Goal: Communication & Community: Answer question/provide support

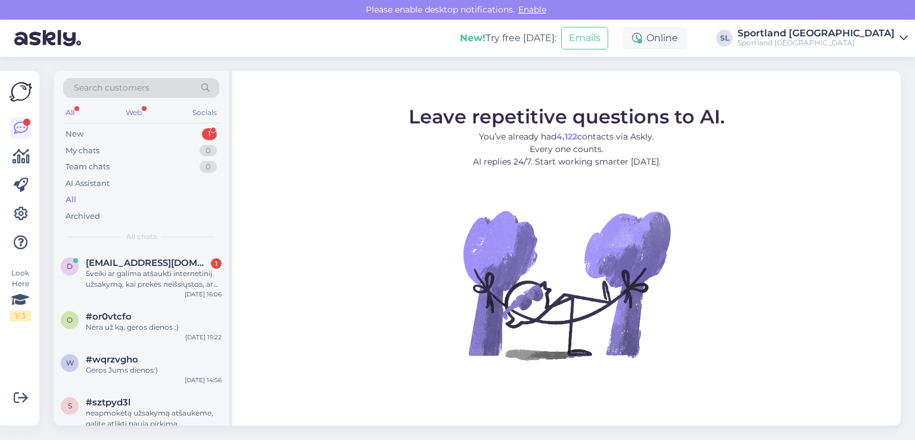
click at [119, 282] on div "Sveiki ar galima atšaukti internetiniį užsakymą, kai prekės neišsiųstos, ar rei…" at bounding box center [154, 278] width 136 height 21
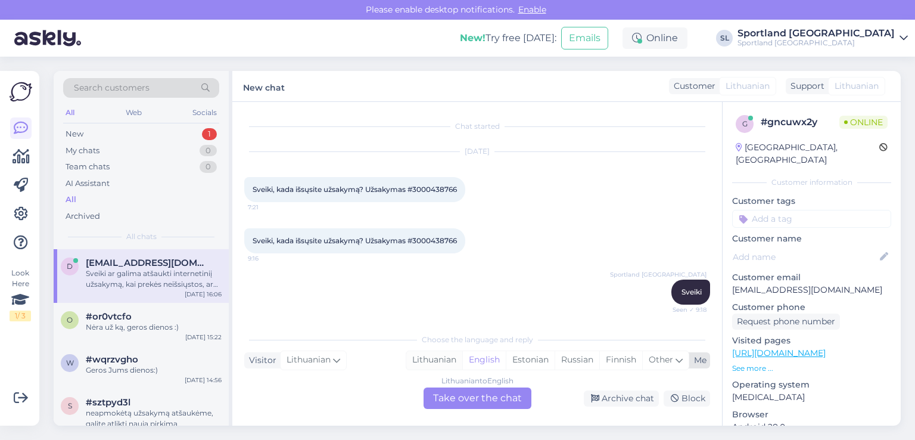
scroll to position [366, 0]
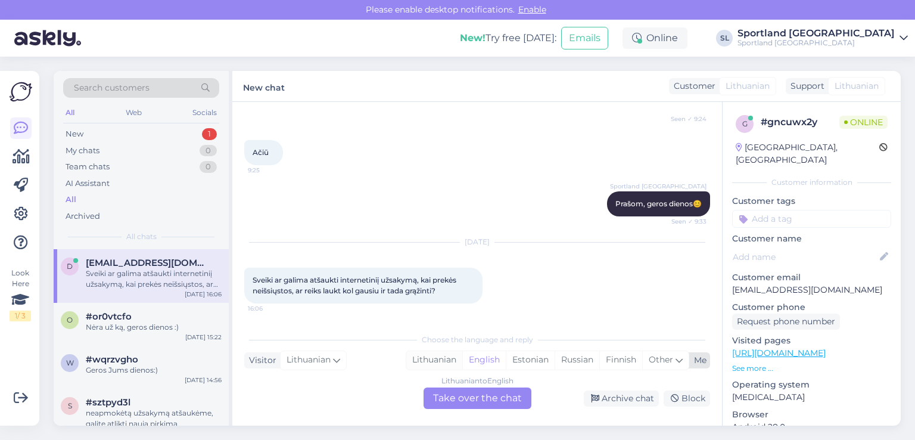
click at [441, 363] on div "Lithuanian" at bounding box center [434, 360] width 56 height 18
click at [458, 394] on div "Lithuanian to Lithuanian Take over the chat" at bounding box center [478, 397] width 108 height 21
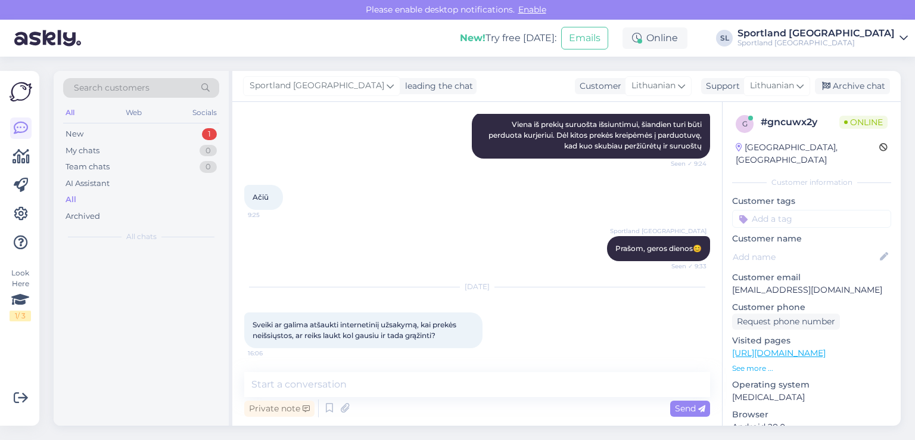
scroll to position [322, 0]
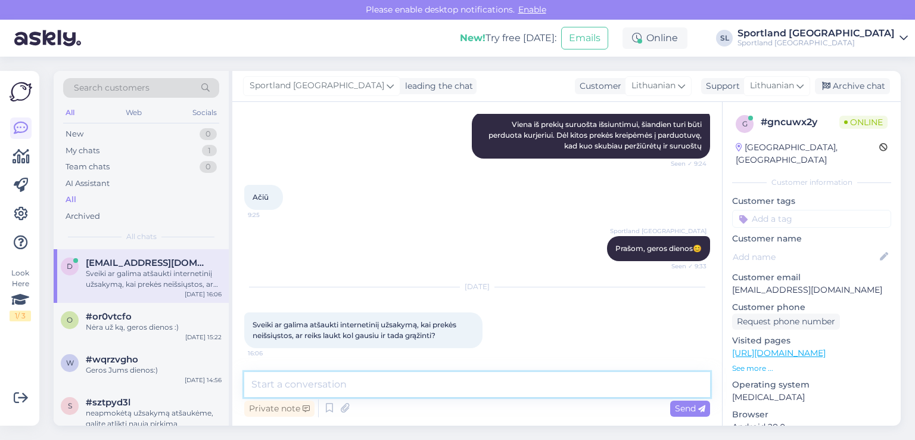
click at [438, 383] on textarea at bounding box center [477, 384] width 466 height 25
type textarea "Sveiki"
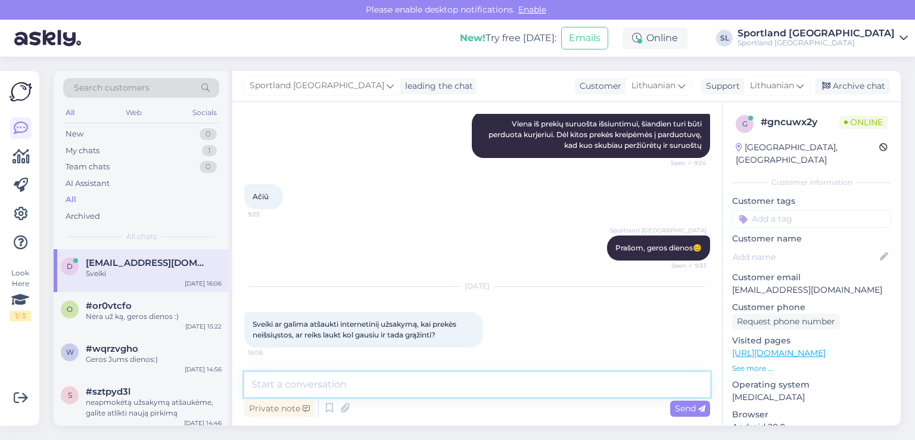
scroll to position [372, 0]
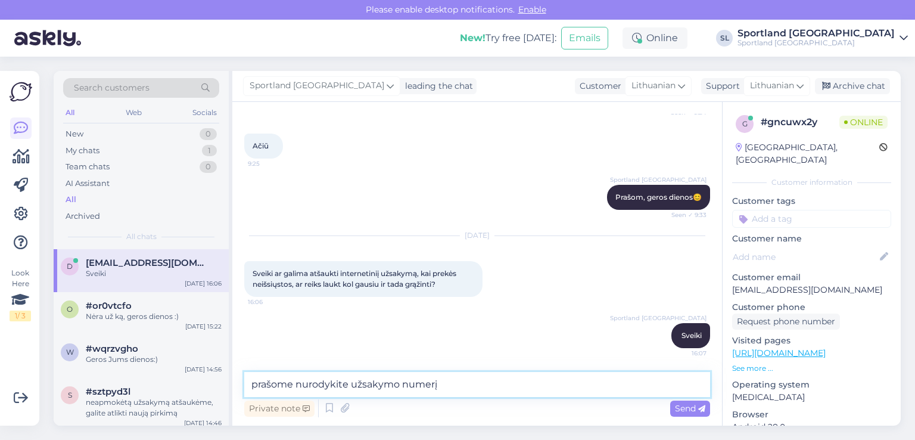
type textarea "prašome nurodykite užsakymo numerį"
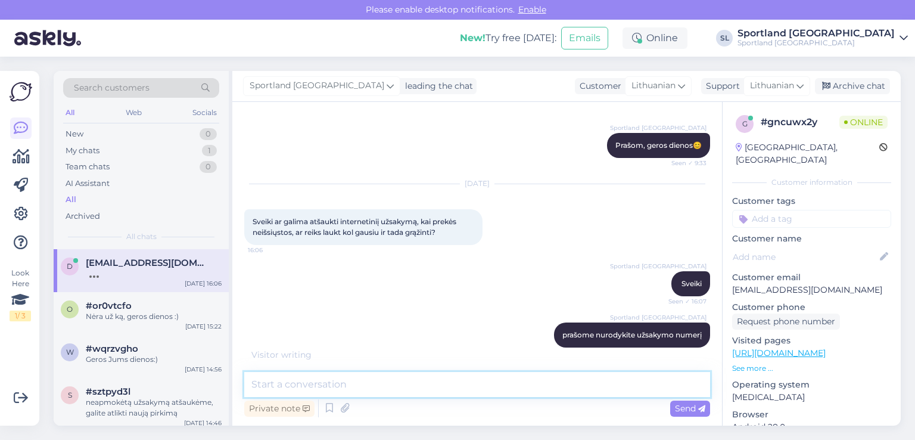
scroll to position [475, 0]
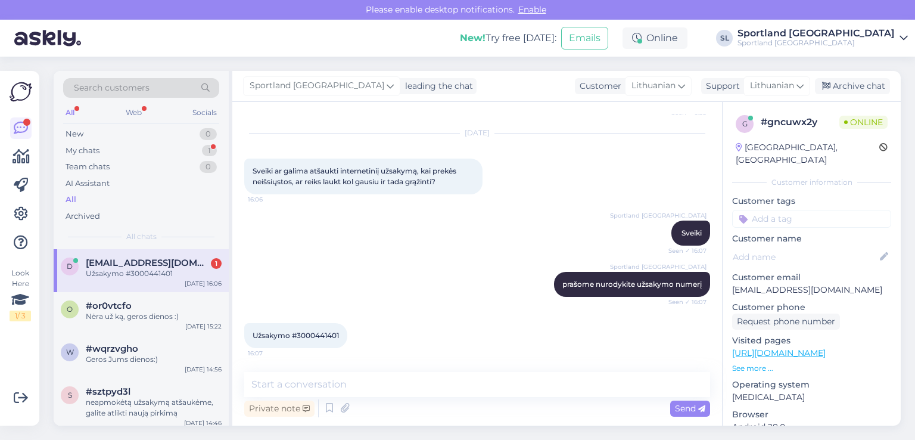
click at [332, 331] on span "Užsakymo #3000441401" at bounding box center [296, 335] width 86 height 9
copy span "3000441401"
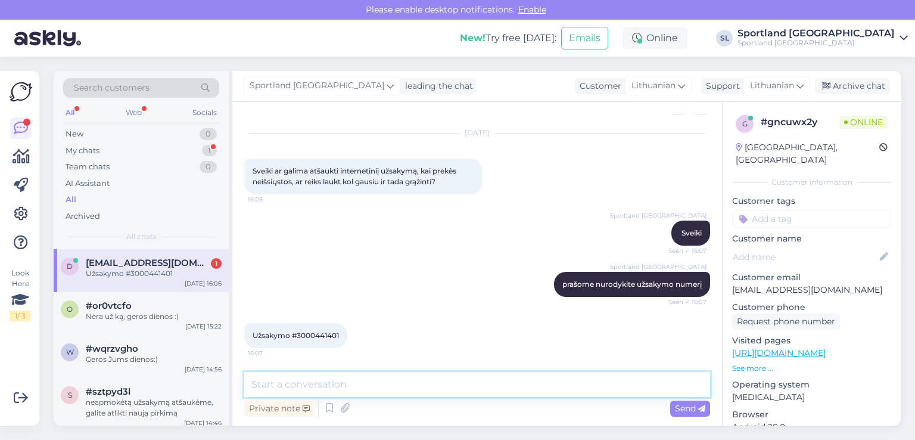
click at [411, 389] on textarea at bounding box center [477, 384] width 466 height 25
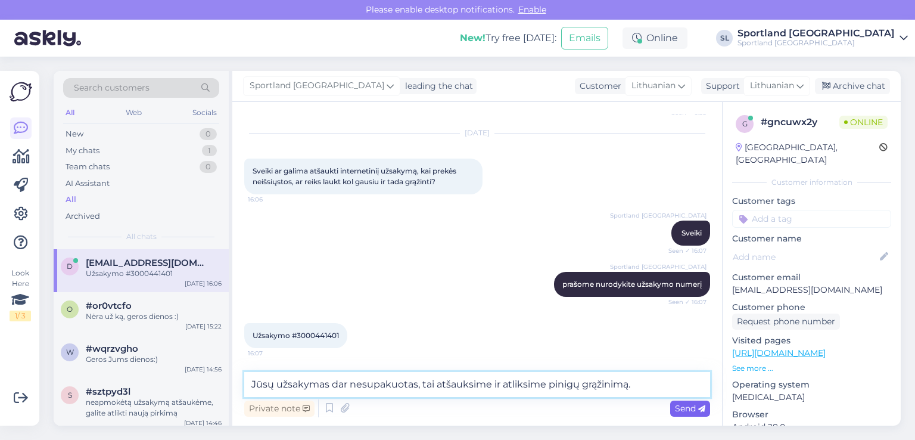
type textarea "Jūsų užsakymas dar nesupakuotas, tai atšauksime ir atliksime pinigų grąžinimą."
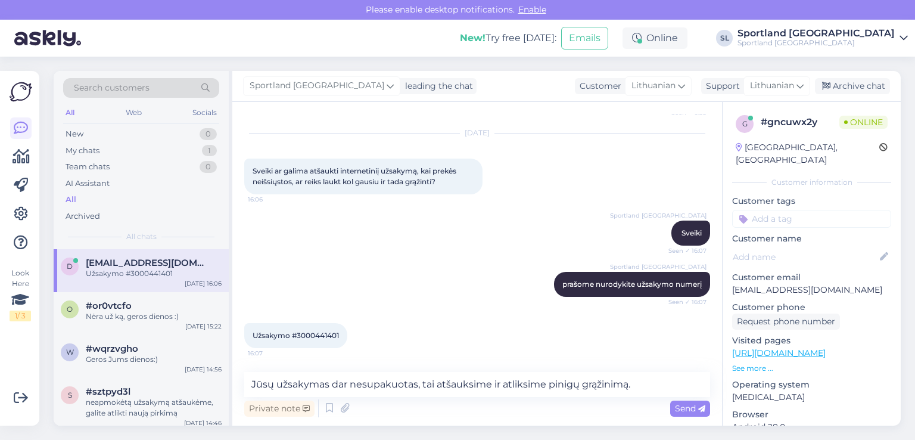
click at [688, 402] on div "Send" at bounding box center [690, 408] width 40 height 16
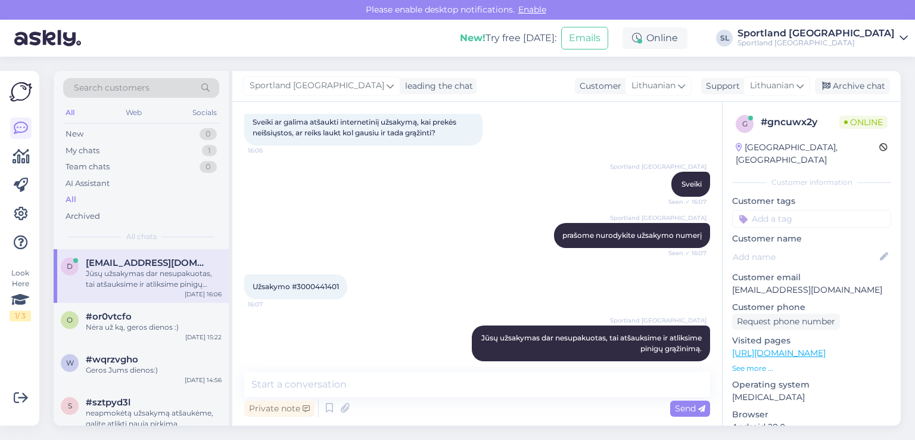
scroll to position [537, 0]
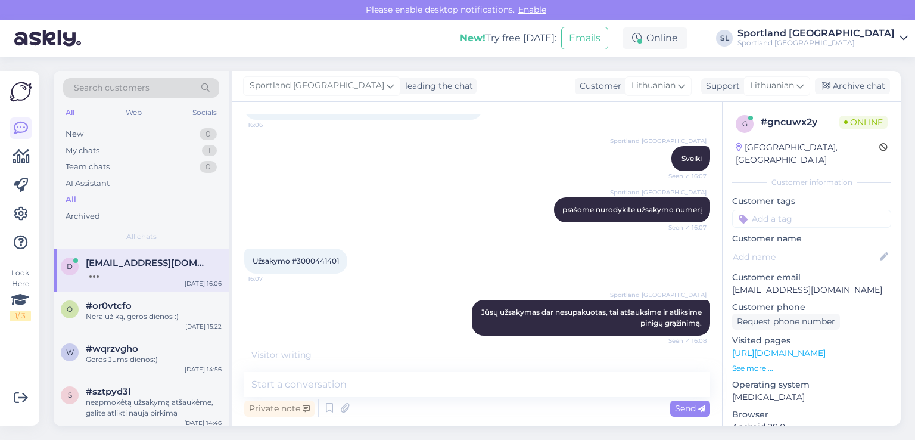
click at [311, 262] on span "Užsakymo #3000441401" at bounding box center [296, 260] width 86 height 9
click at [311, 262] on div "Chat started Sep 5 2025 Sveiki, kada išsųsite užsakymą? Užsakymas #3000438766 7…" at bounding box center [482, 231] width 477 height 235
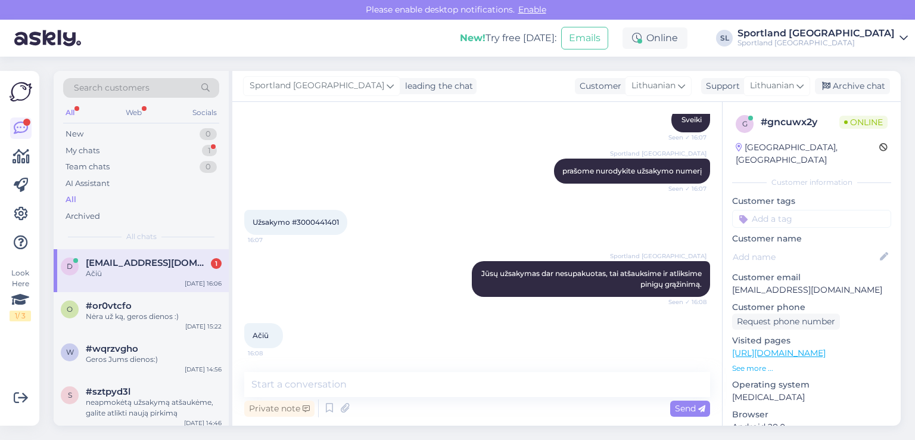
copy span "3000441401"
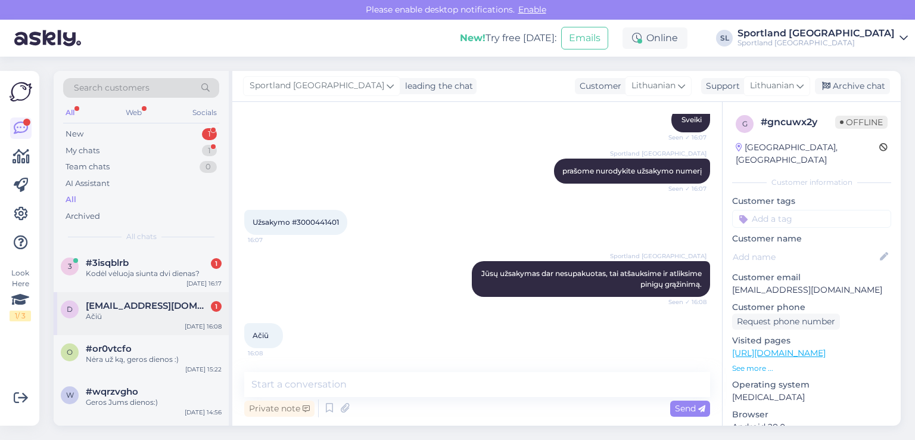
click at [139, 323] on div "d dovileleipute@gmail.com 1 Ačiū Sep 12 16:08" at bounding box center [141, 313] width 175 height 43
click at [104, 258] on span "#3isqblrb" at bounding box center [107, 262] width 43 height 11
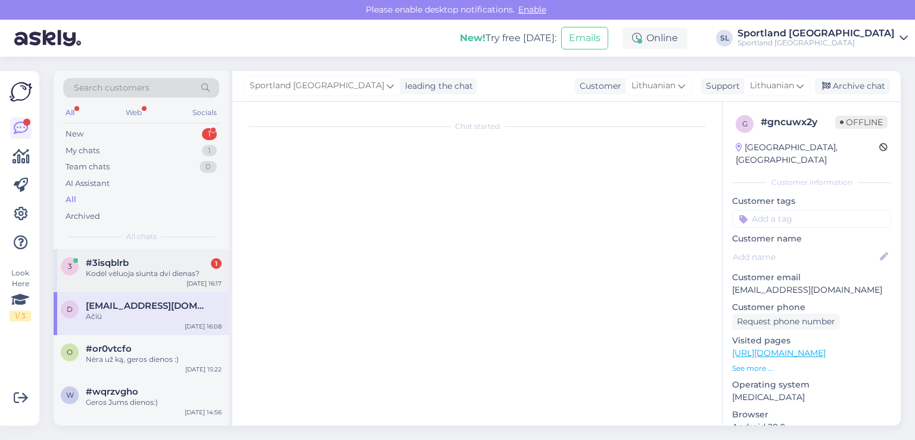
scroll to position [0, 0]
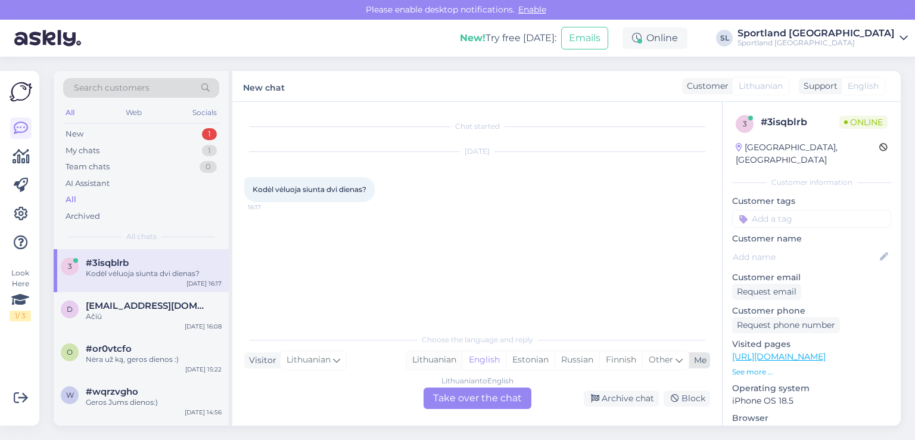
click at [441, 354] on div "Lithuanian" at bounding box center [434, 360] width 56 height 18
click at [462, 396] on div "Lithuanian to Lithuanian Take over the chat" at bounding box center [478, 397] width 108 height 21
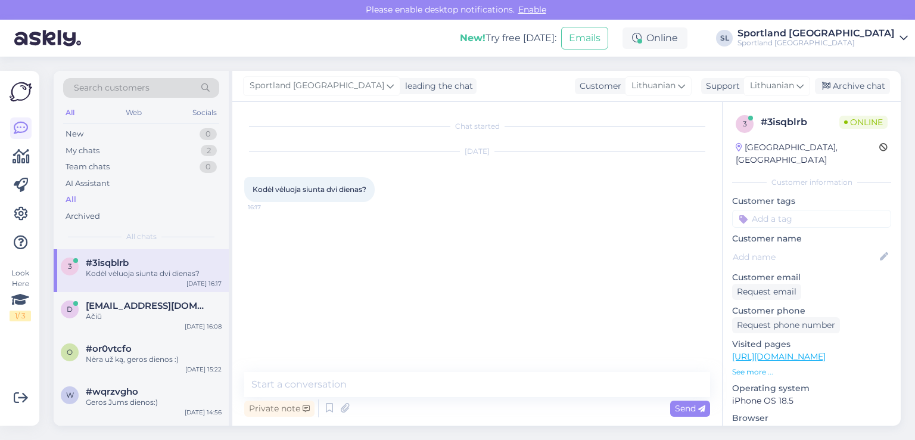
click at [417, 365] on div "Chat started Sep 12 2025 Kodėl vėluoja siunta dvi dienas? 16:17 Private note Se…" at bounding box center [477, 264] width 490 height 324
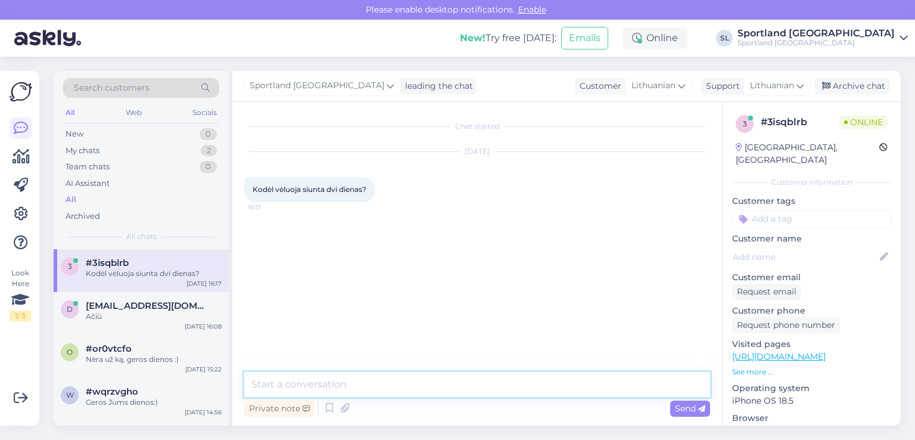
click at [419, 378] on textarea at bounding box center [477, 384] width 466 height 25
type textarea "Sveiki,"
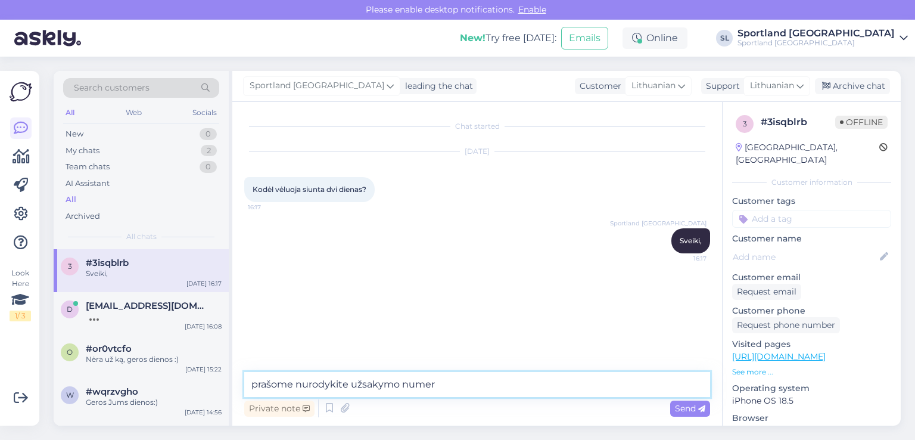
type textarea "prašome nurodykite užsakymo numerį"
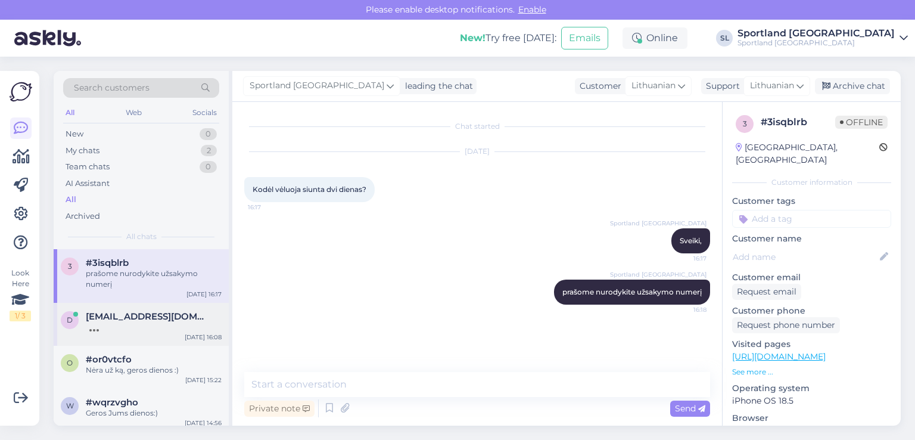
click at [123, 320] on span "dovileleipute@gmail.com" at bounding box center [148, 316] width 124 height 11
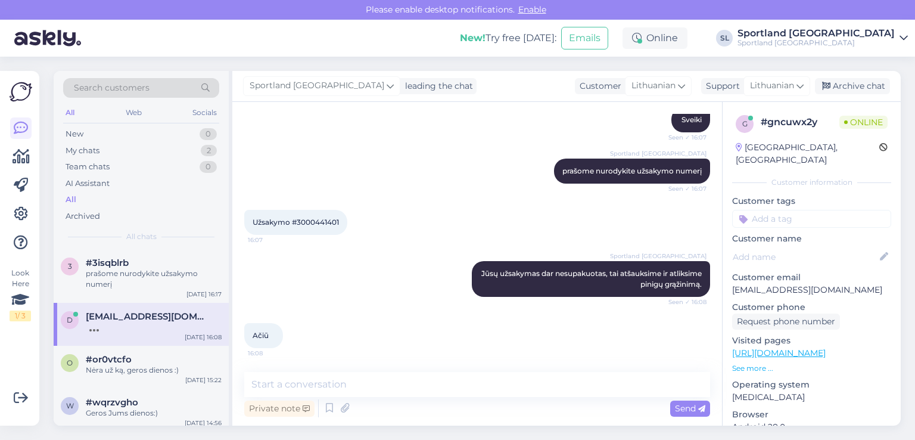
scroll to position [588, 0]
click at [143, 284] on div "prašome nurodykite užsakymo numerį" at bounding box center [154, 278] width 136 height 21
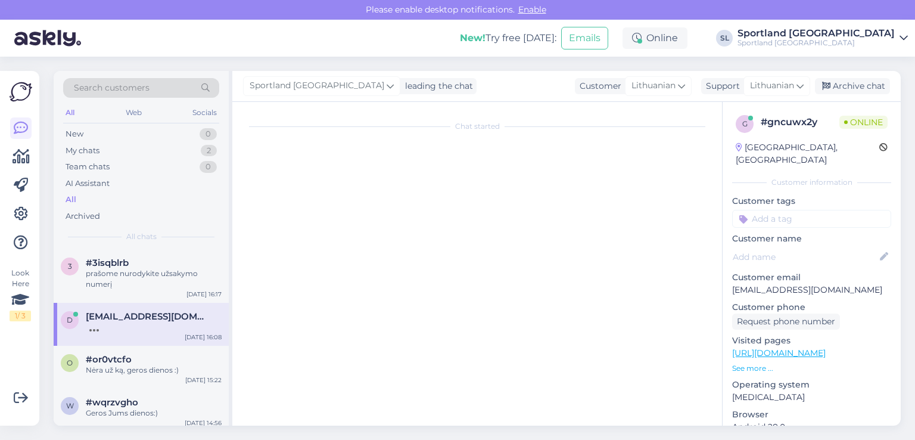
scroll to position [0, 0]
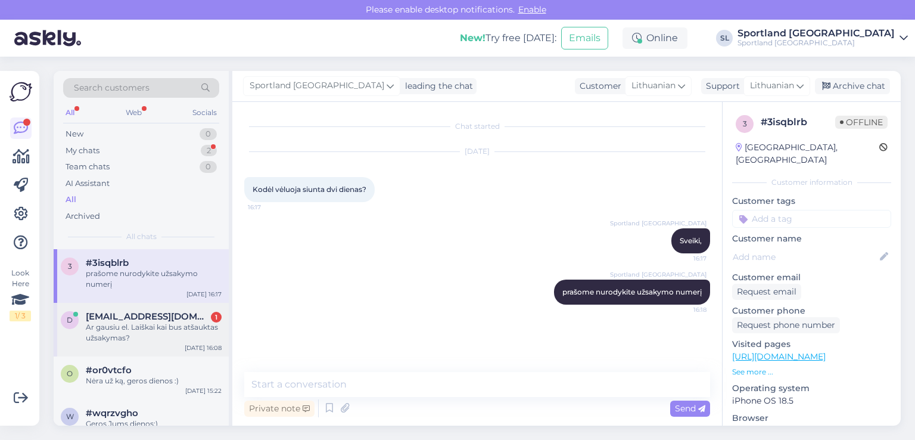
click at [136, 335] on div "Ar gausiu el. Laiškai kai bus atšauktas užsakymas?" at bounding box center [154, 332] width 136 height 21
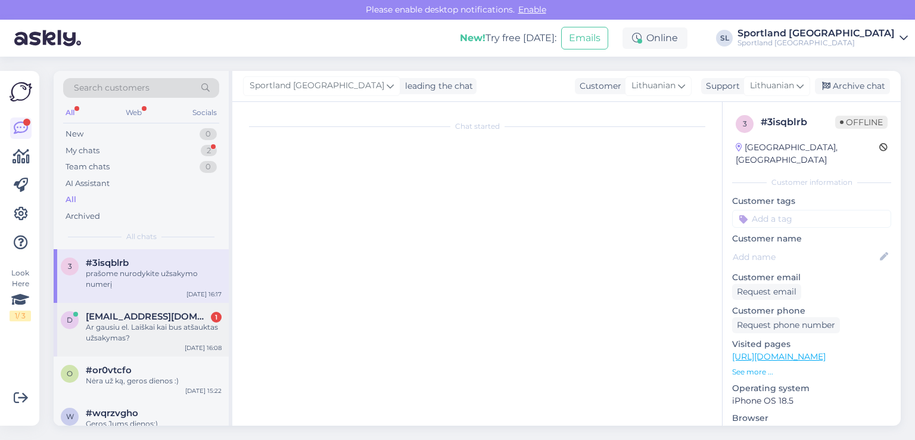
scroll to position [639, 0]
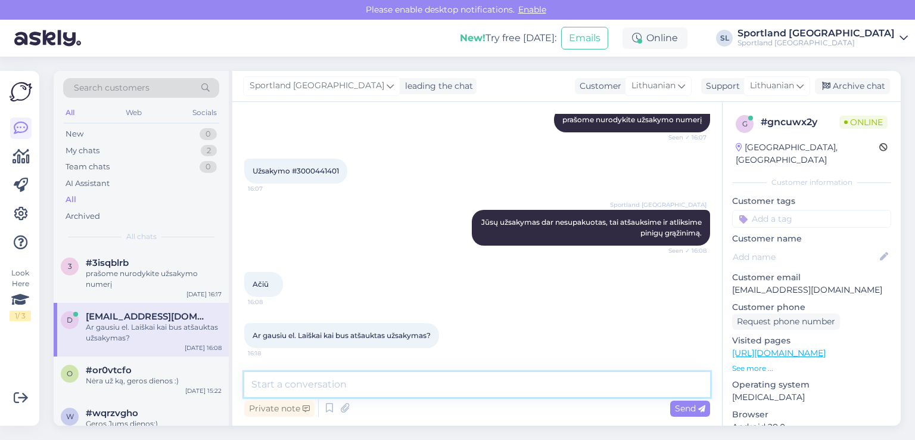
click at [380, 385] on textarea at bounding box center [477, 384] width 466 height 25
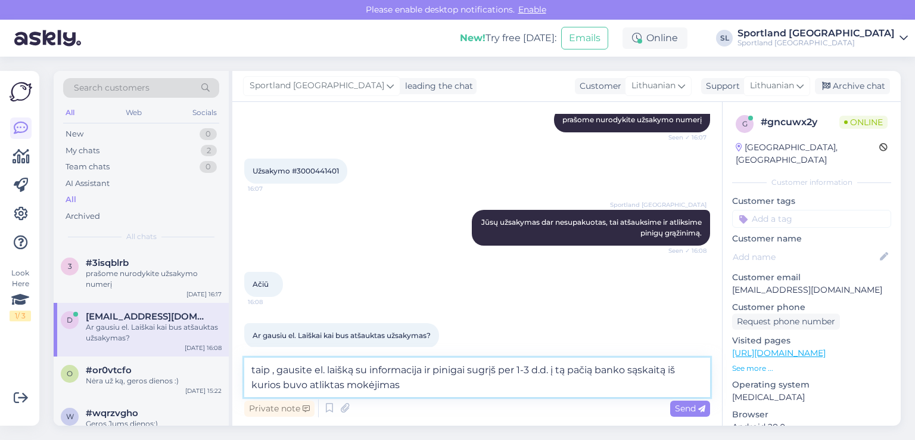
type textarea "taip , gausite el. laišką su informacija ir pinigai sugrįš per 1-3 d.d. į tą pa…"
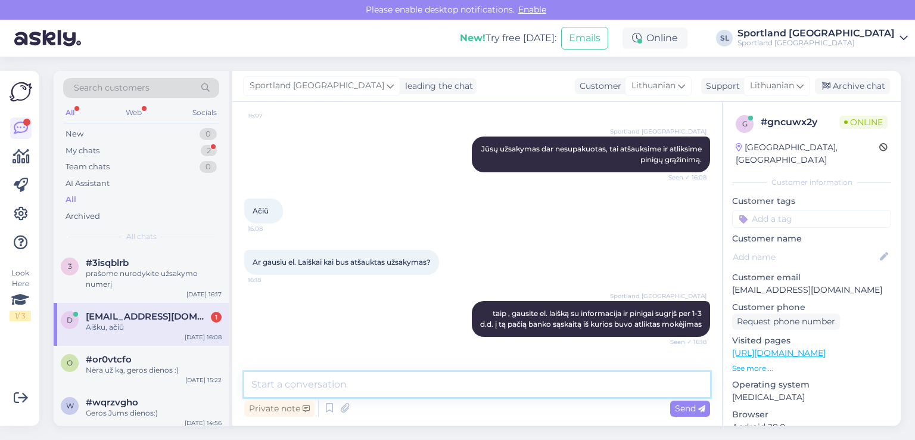
scroll to position [763, 0]
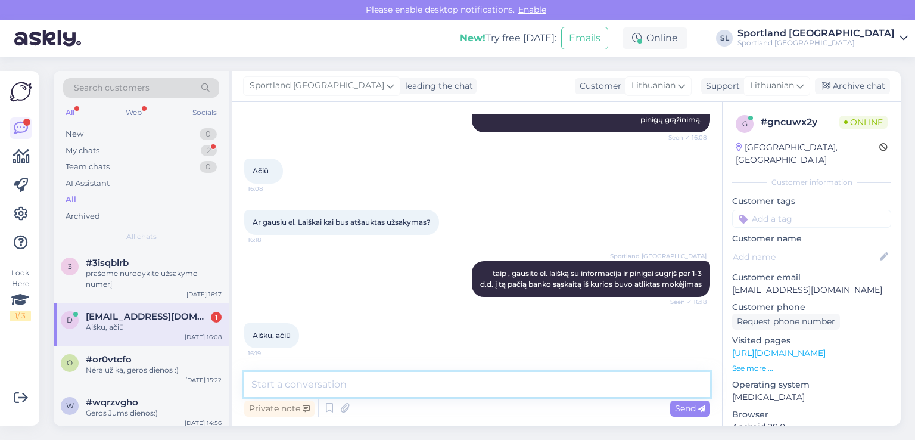
click at [436, 383] on textarea at bounding box center [477, 384] width 466 height 25
type textarea "n"
type textarea "Nėra už ką :)"
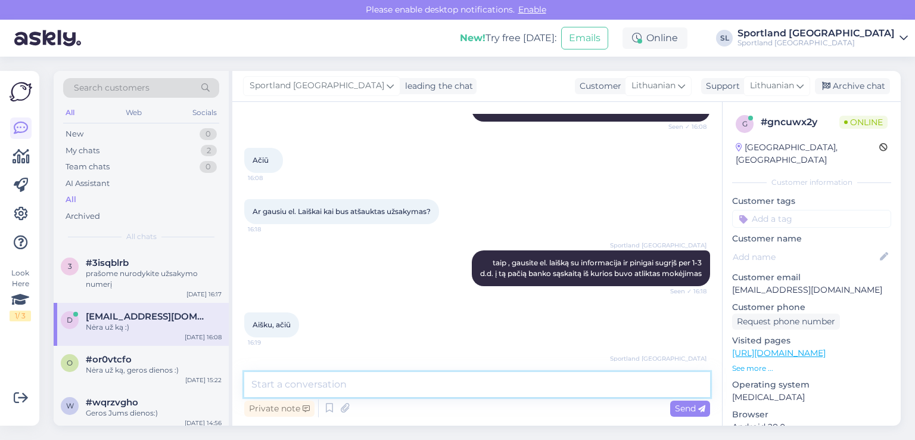
scroll to position [815, 0]
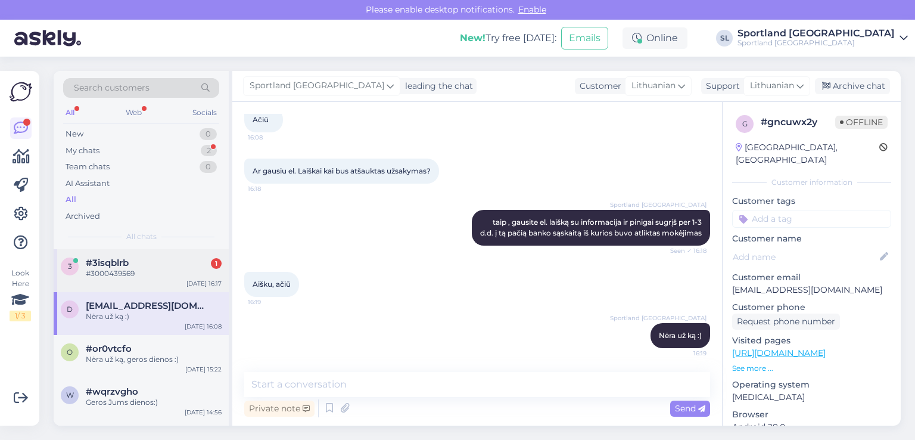
click at [131, 270] on div "#3000439569" at bounding box center [154, 273] width 136 height 11
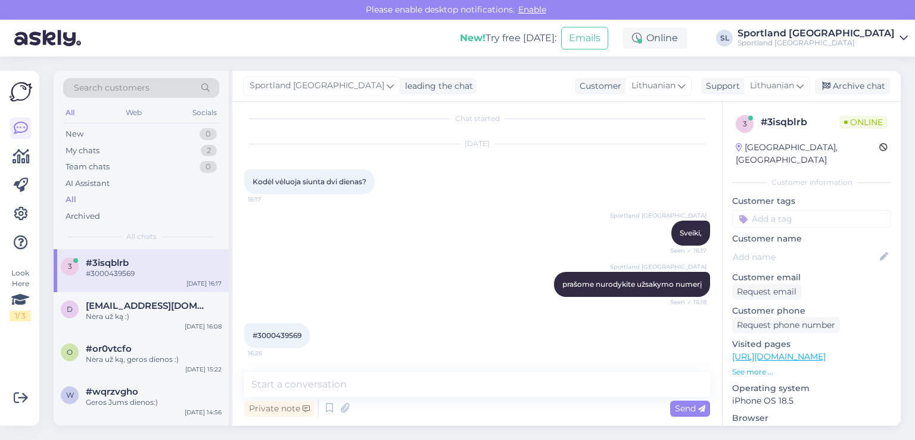
click at [279, 331] on span "#3000439569" at bounding box center [277, 335] width 49 height 9
copy div "3000439569 16:26"
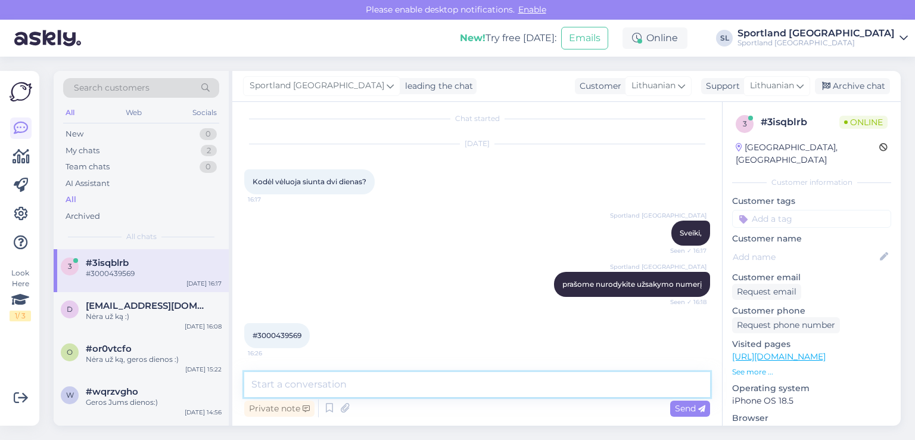
click at [313, 385] on textarea at bounding box center [477, 384] width 466 height 25
type textarea "M"
type textarea "p"
click at [321, 385] on textarea "Pagal siuntos snumerį matome, kad siunta pata" at bounding box center [477, 384] width 466 height 25
click at [355, 383] on textarea "Pagal siuntos numerį matome, kad siunta pata" at bounding box center [477, 384] width 466 height 25
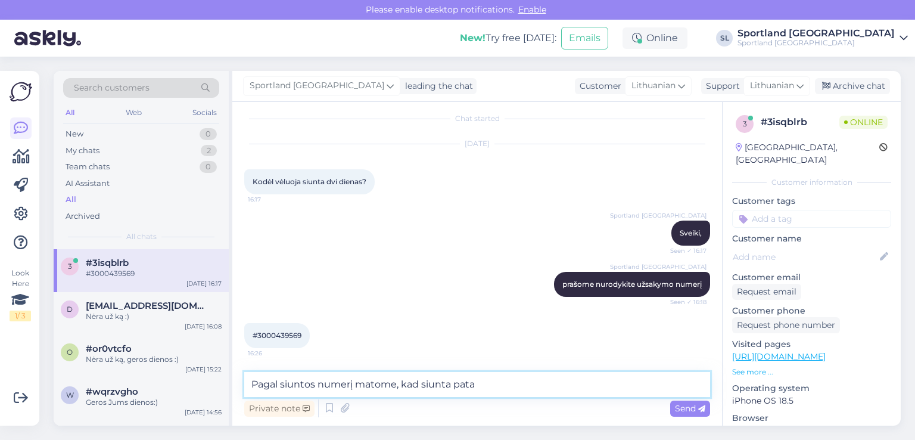
paste textarea "CC840806896EE"
click at [606, 382] on textarea "Pagal siuntos numerį CC840806896EE matome, kad siunta pata" at bounding box center [477, 384] width 466 height 25
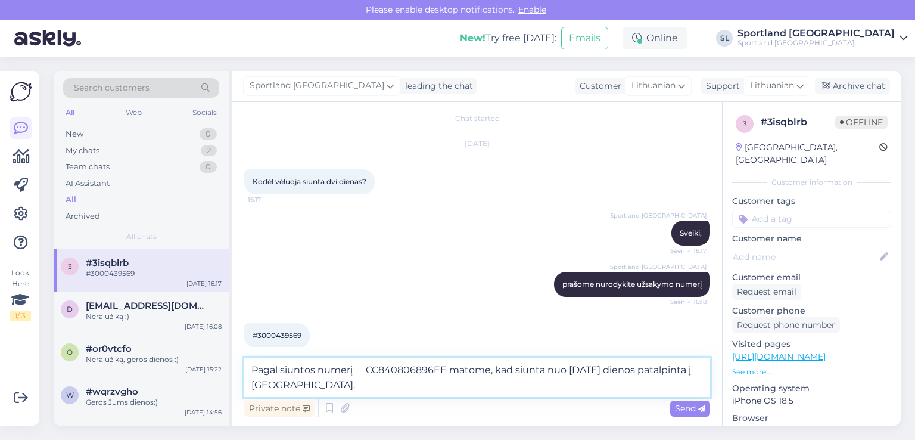
type textarea "Pagal siuntos numerį CC840806896EE matome, kad siunta nuo [DATE] dienos patalpi…"
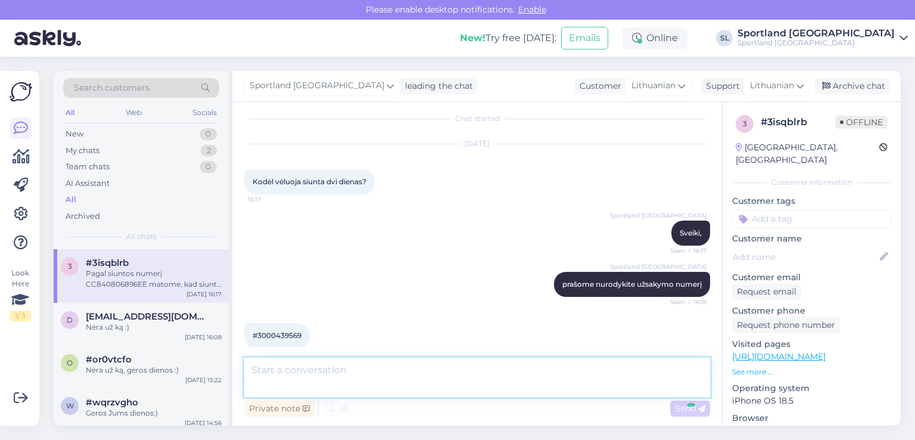
scroll to position [70, 0]
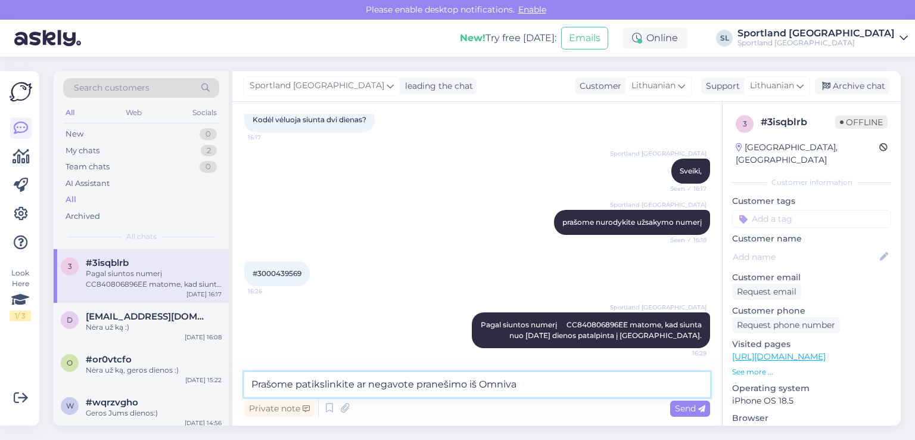
type textarea "Prašome patikslinkite ar negavote pranešimo iš Omniva?"
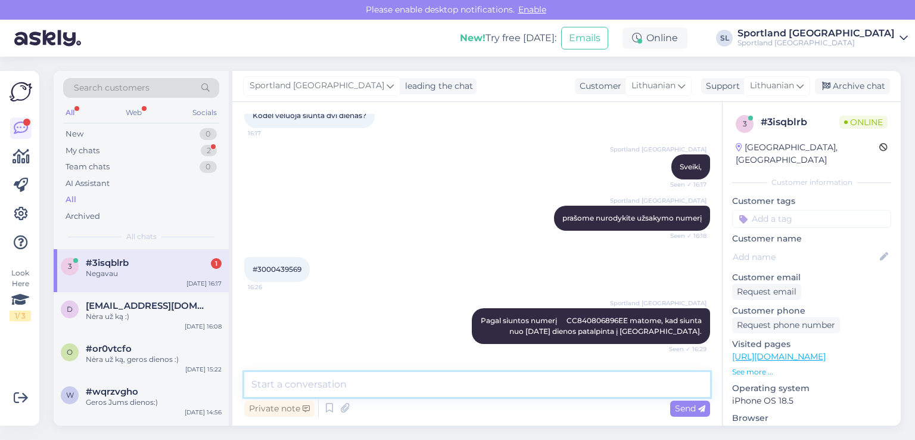
scroll to position [172, 0]
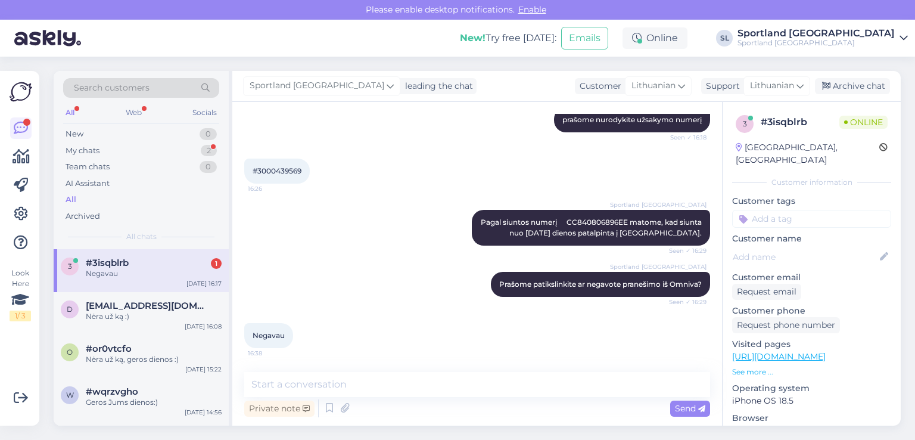
click at [283, 166] on span "#3000439569" at bounding box center [277, 170] width 49 height 9
copy div "3000439569 16:26"
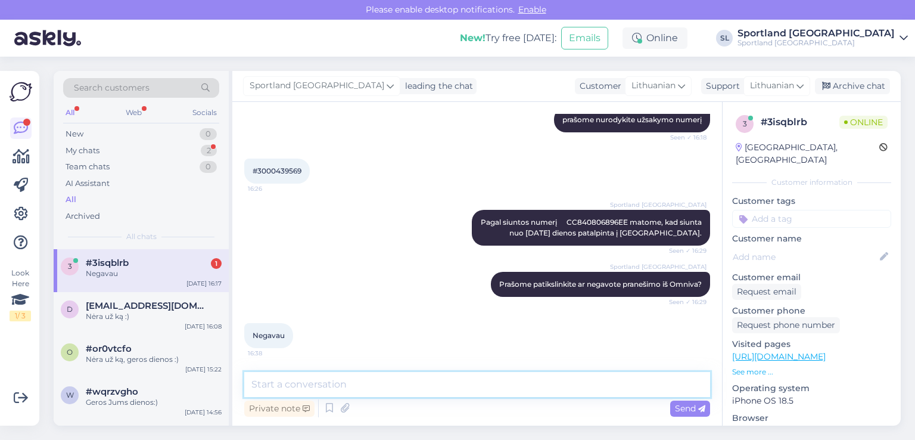
click at [497, 375] on textarea at bounding box center [477, 384] width 466 height 25
paste textarea "+37062337941"
type textarea "Ar teisingai nurodytas Jūsų telefono numeris [PHONE_NUMBER] ?"
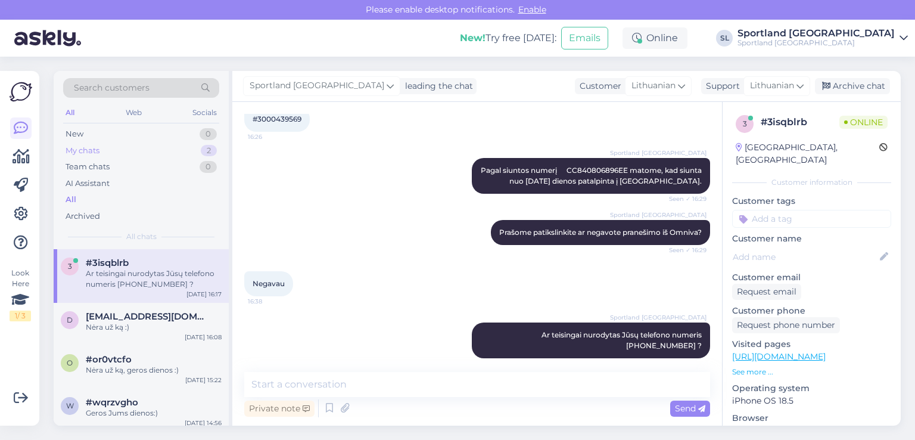
click at [145, 144] on div "My chats 2" at bounding box center [141, 150] width 156 height 17
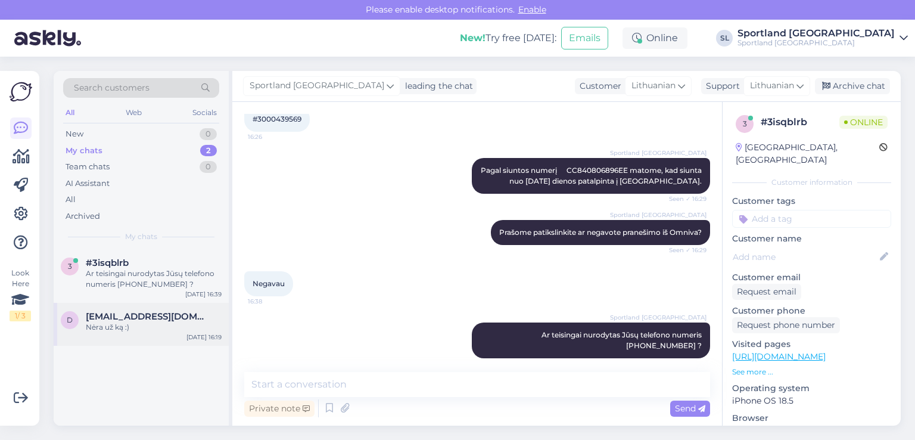
click at [157, 320] on span "dovileleipute@gmail.com" at bounding box center [148, 316] width 124 height 11
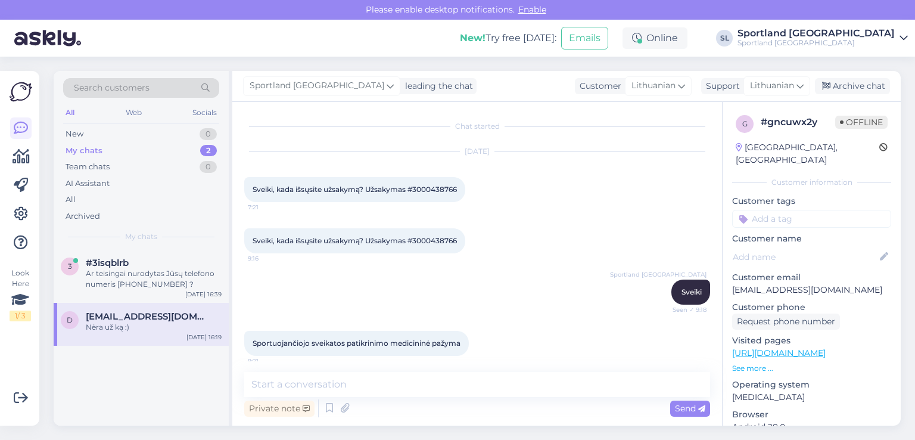
scroll to position [815, 0]
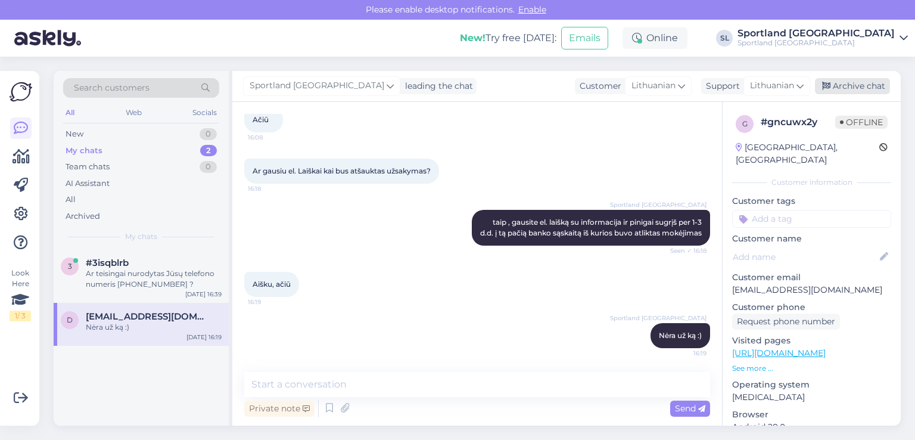
click at [860, 83] on div "Archive chat" at bounding box center [852, 86] width 75 height 16
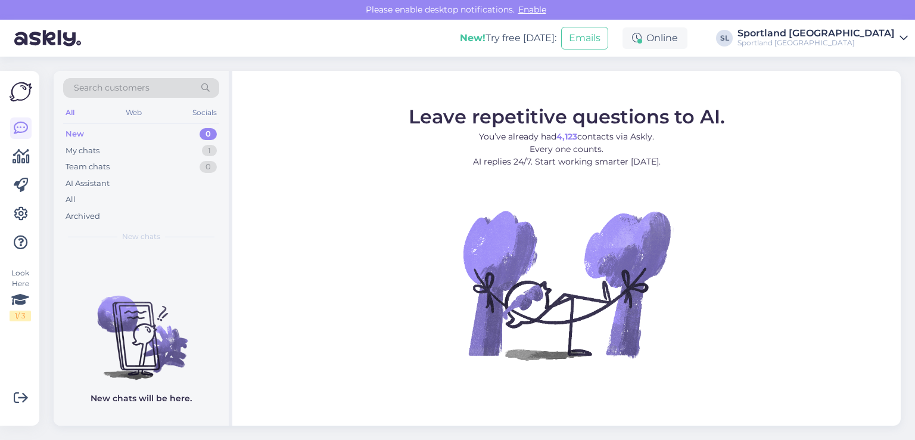
click at [125, 141] on div "New 0" at bounding box center [141, 134] width 156 height 17
click at [88, 154] on div "My chats" at bounding box center [83, 151] width 34 height 12
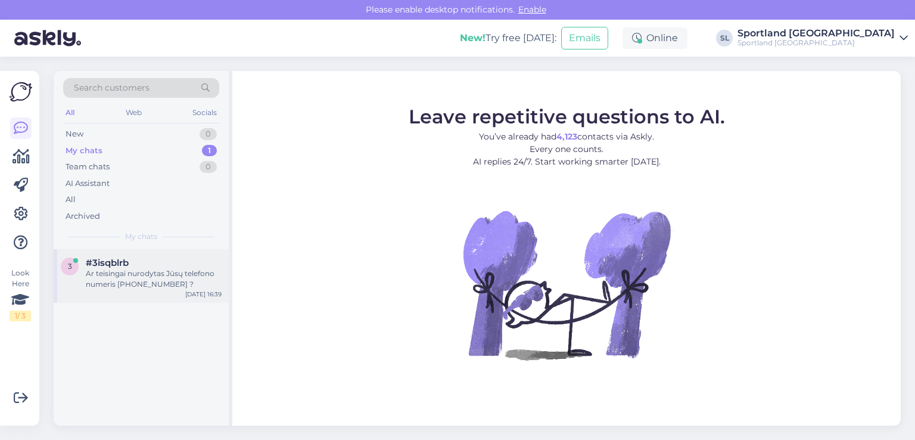
click at [141, 287] on div "Ar teisingai nurodytas Jūsų telefono numeris [PHONE_NUMBER] ?" at bounding box center [154, 278] width 136 height 21
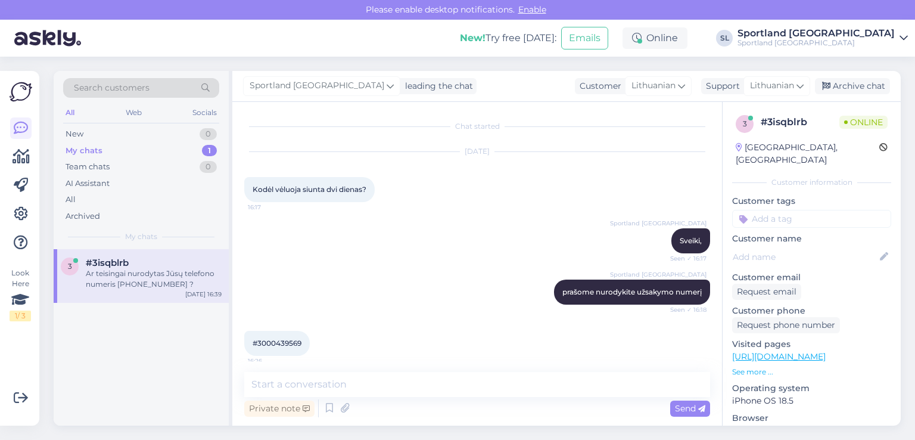
scroll to position [224, 0]
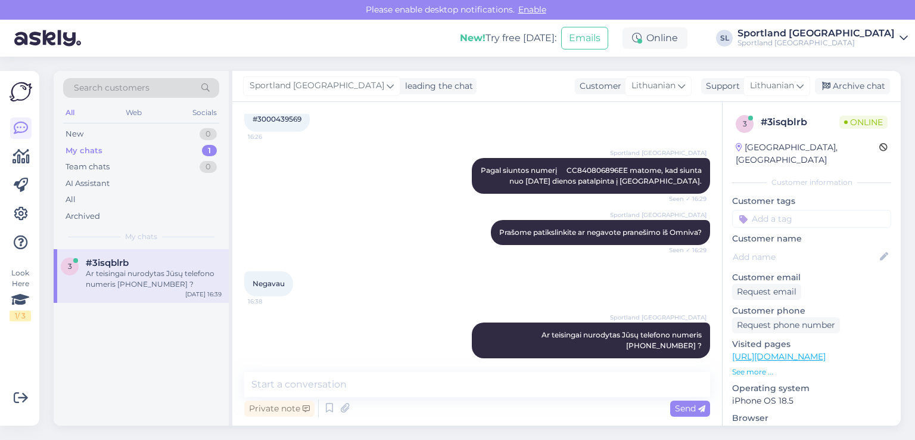
click at [26, 167] on div at bounding box center [20, 185] width 21 height 136
click at [24, 160] on icon at bounding box center [21, 157] width 17 height 14
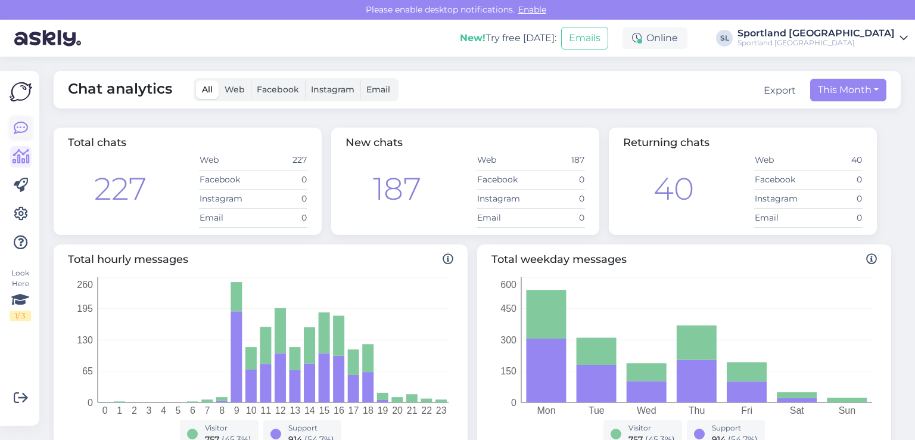
click at [29, 128] on link at bounding box center [20, 127] width 21 height 21
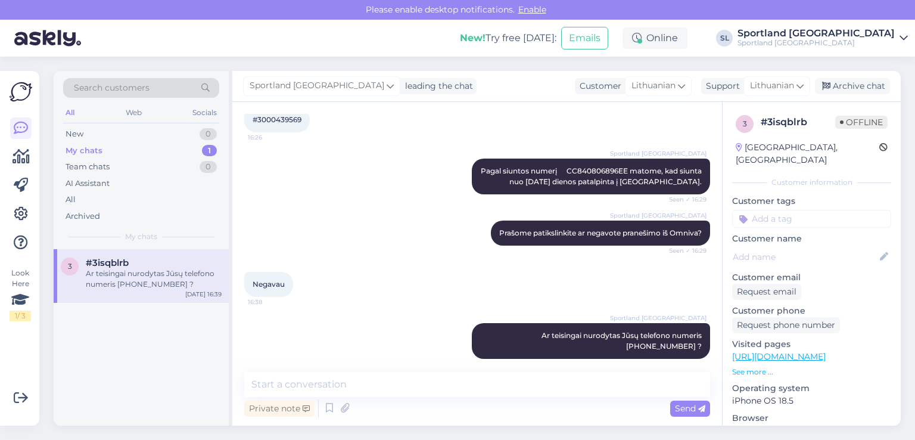
scroll to position [164, 0]
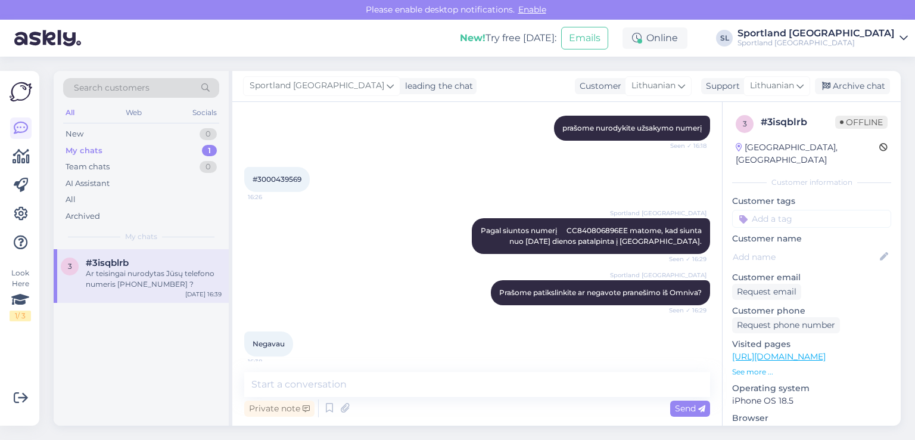
click at [263, 181] on span "#3000439569" at bounding box center [277, 179] width 49 height 9
copy div "3000439569 16:26"
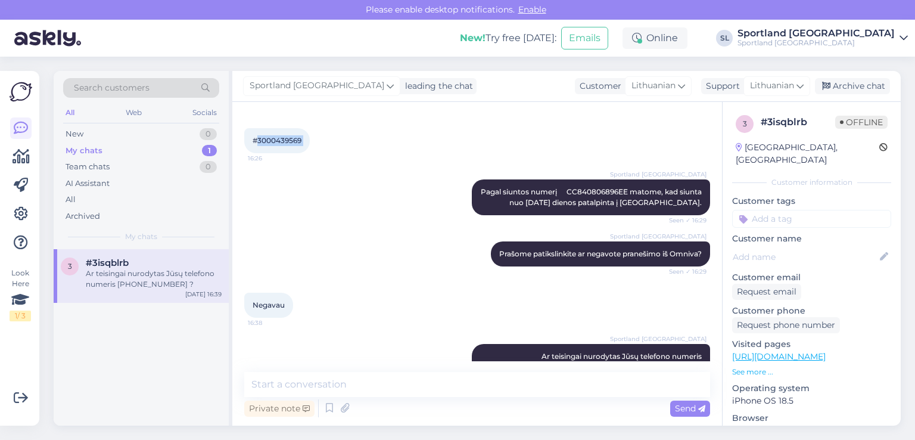
scroll to position [223, 0]
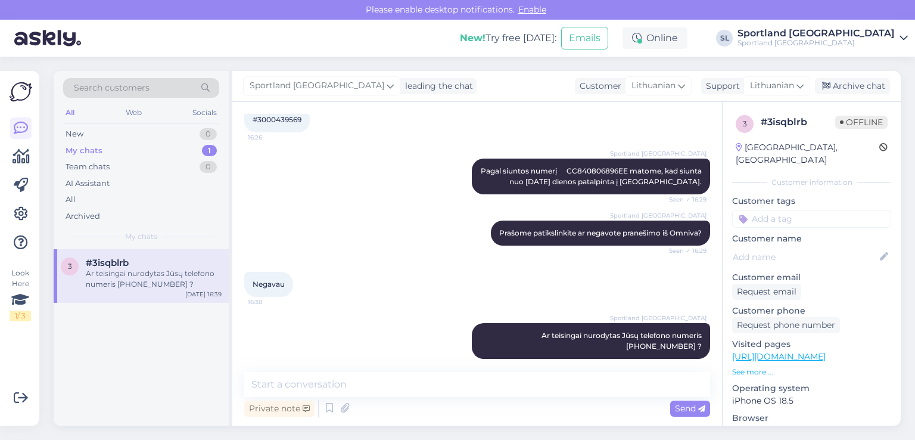
click at [145, 344] on div "3 #3isqblrb Ar teisingai nurodytas Jūsų telefono numeris [PHONE_NUMBER] ? [DATE…" at bounding box center [141, 337] width 175 height 176
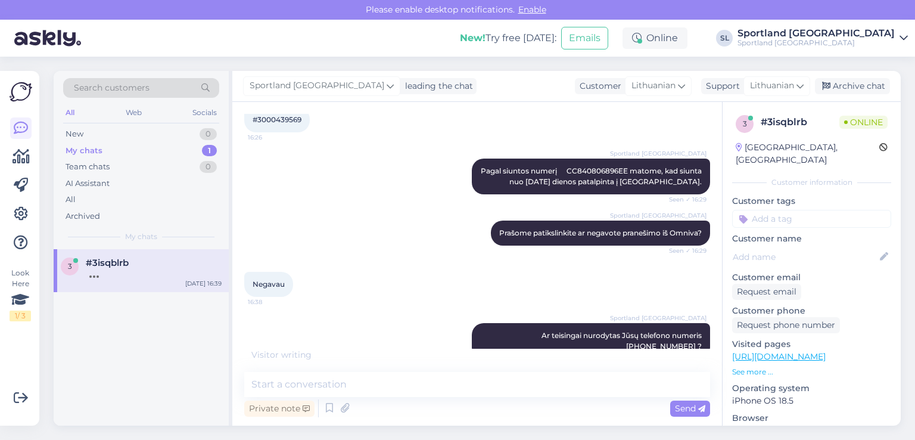
scroll to position [275, 0]
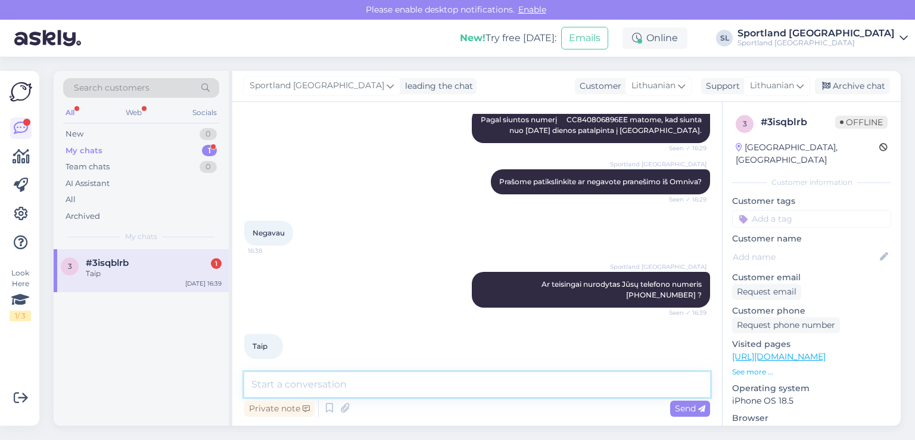
click at [338, 390] on textarea at bounding box center [477, 384] width 466 height 25
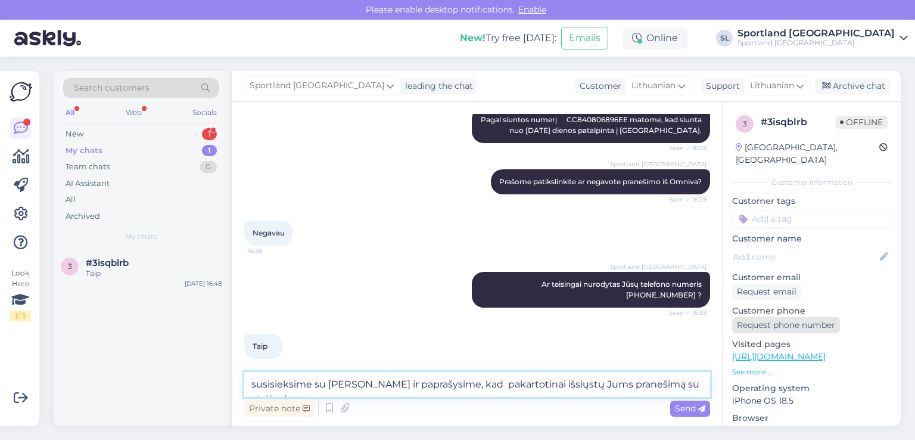
scroll to position [287, 0]
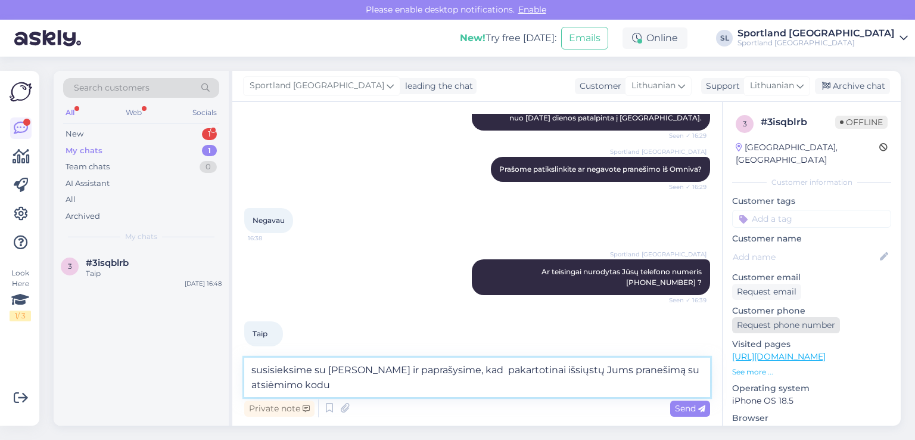
type textarea "susisieksime su [PERSON_NAME] ir paprašysime, kad pakartotinai išsiųstų Jums pr…"
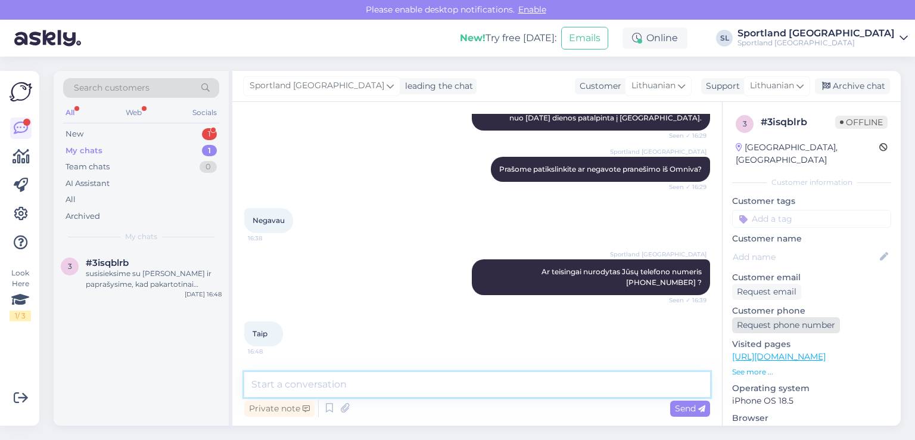
scroll to position [337, 0]
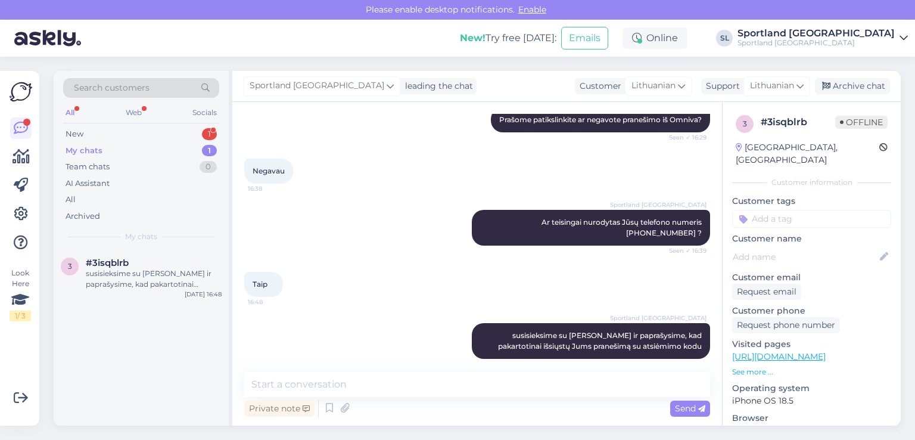
click at [158, 142] on div "My chats 1" at bounding box center [141, 150] width 156 height 17
click at [158, 135] on div "New 1" at bounding box center [141, 134] width 156 height 17
click at [153, 281] on div "Matau kad mano užsakymas turi būti šiandien įvykdytas, bet jo būsena dar nepasi…" at bounding box center [154, 278] width 136 height 21
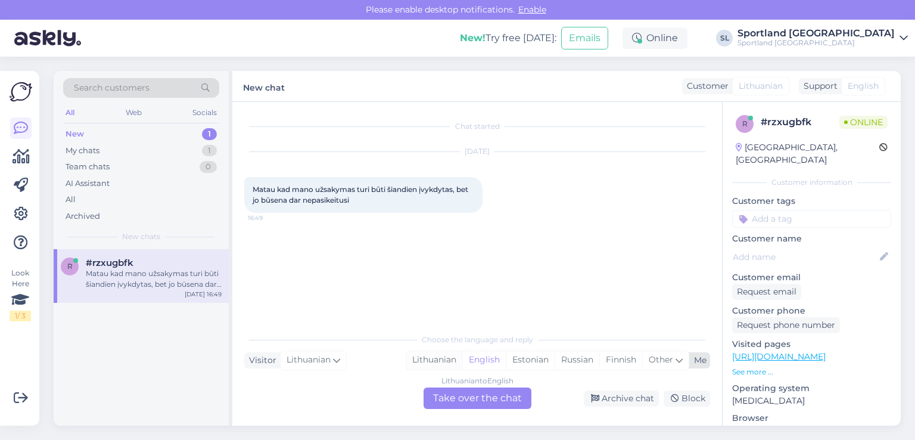
click at [445, 358] on div "Lithuanian" at bounding box center [434, 360] width 56 height 18
click at [463, 395] on div "Lithuanian to Lithuanian Take over the chat" at bounding box center [478, 397] width 108 height 21
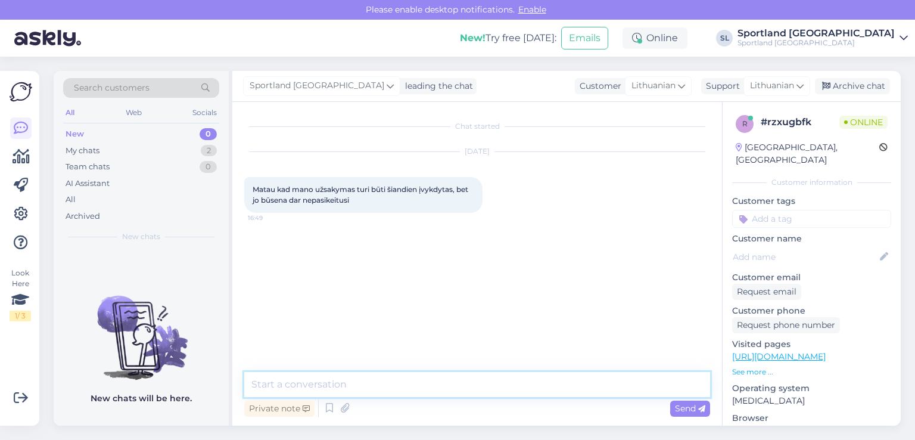
click at [440, 389] on textarea at bounding box center [477, 384] width 466 height 25
type textarea "Sveiki"
type textarea "prašome nurodykite užsakymo numerį"
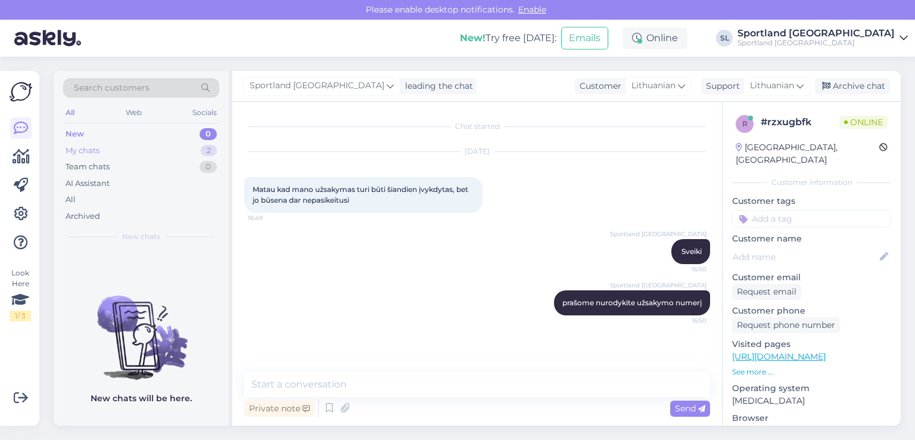
click at [114, 153] on div "My chats 2" at bounding box center [141, 150] width 156 height 17
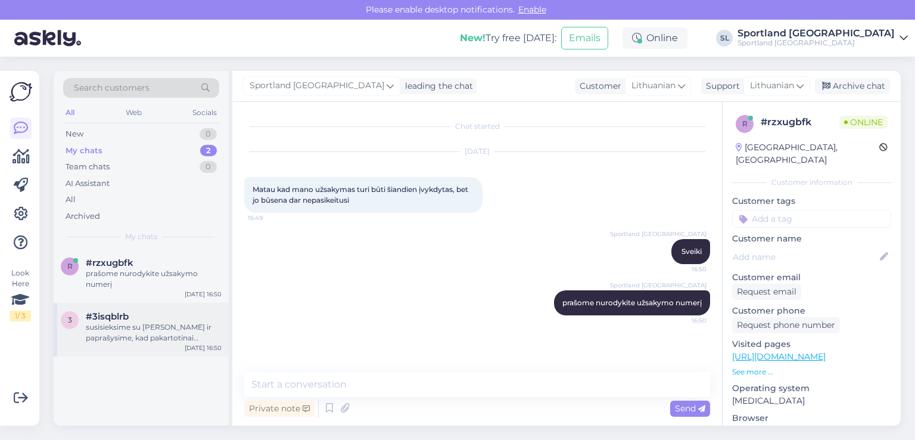
click at [131, 314] on div "#3isqblrb" at bounding box center [154, 316] width 136 height 11
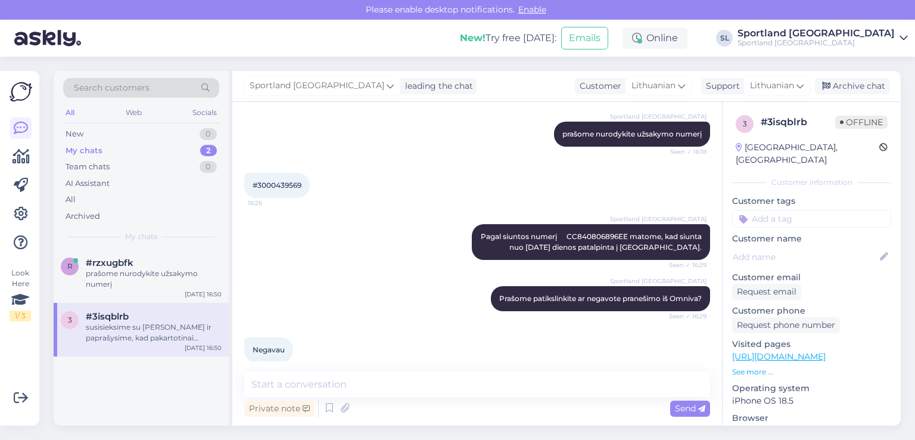
scroll to position [98, 0]
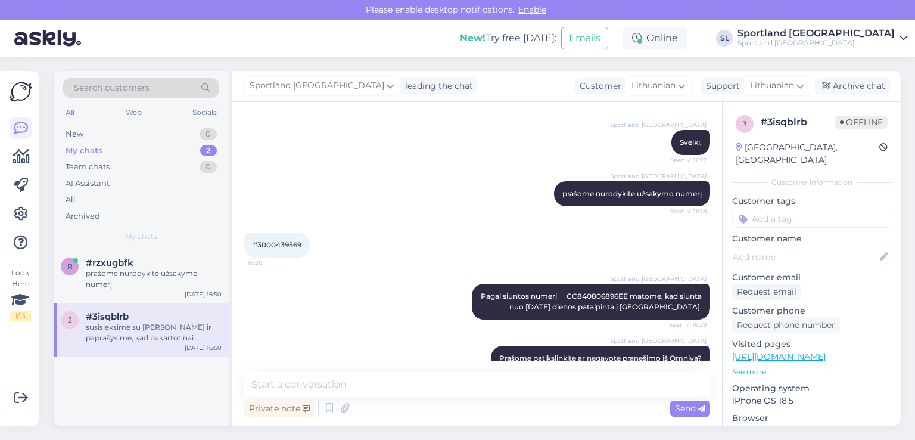
click at [276, 244] on span "#3000439569" at bounding box center [277, 244] width 49 height 9
copy div "3000439569 16:26"
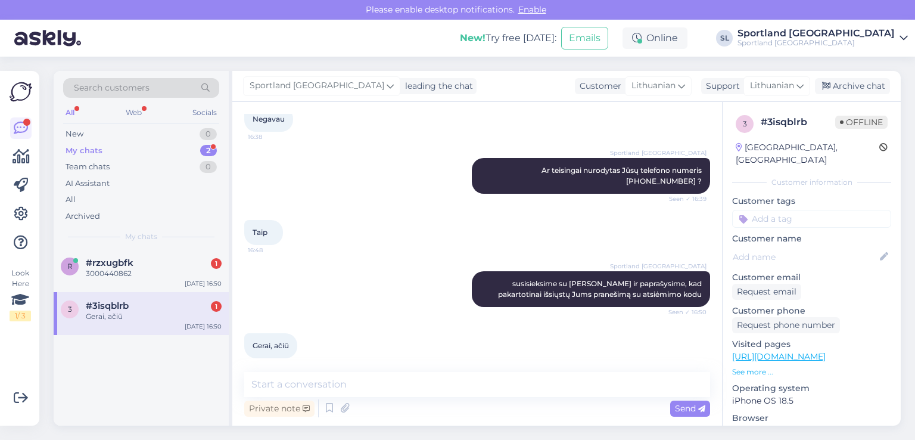
scroll to position [388, 0]
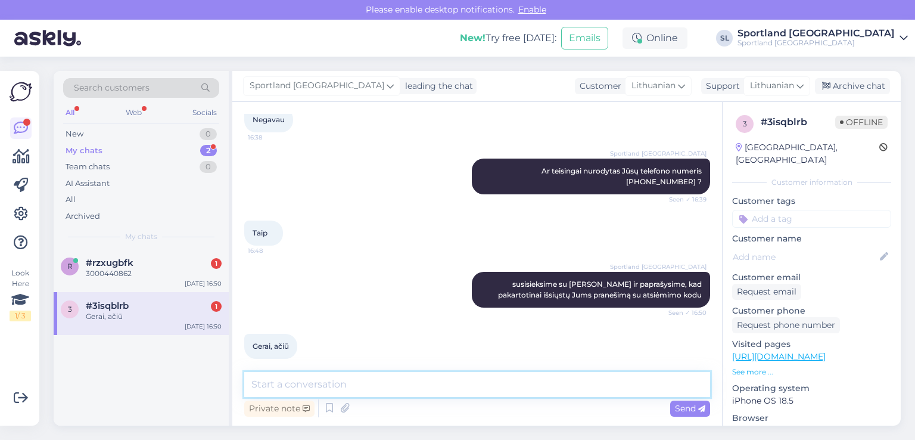
click at [404, 384] on textarea at bounding box center [477, 384] width 466 height 25
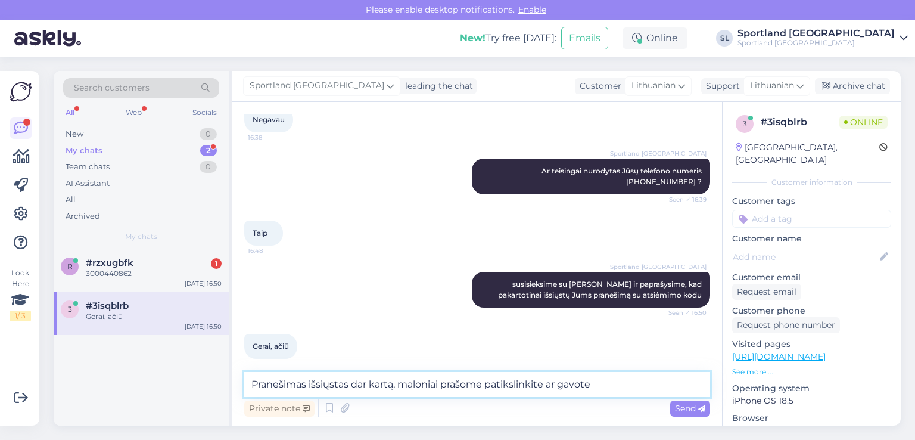
type textarea "Pranešimas išsiųstas dar kartą, maloniai prašome patikslinkite ar gavote?"
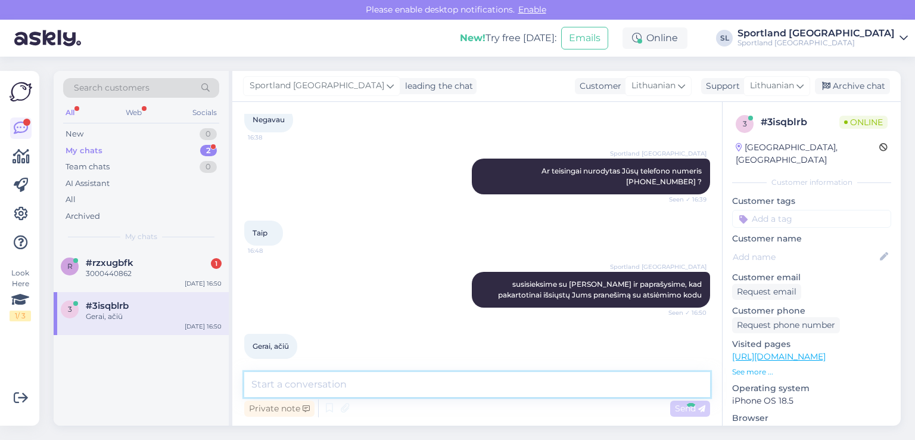
scroll to position [450, 0]
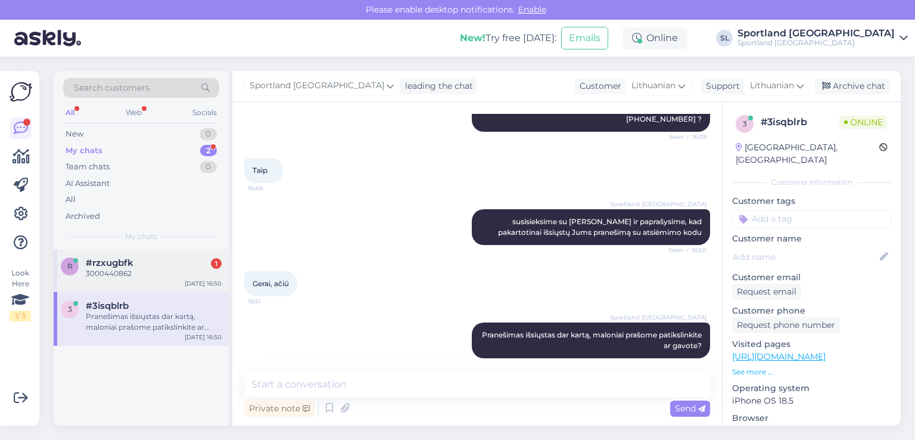
click at [117, 256] on div "r #rzxugbfk 1 3000440862 [DATE] 16:50" at bounding box center [141, 270] width 175 height 43
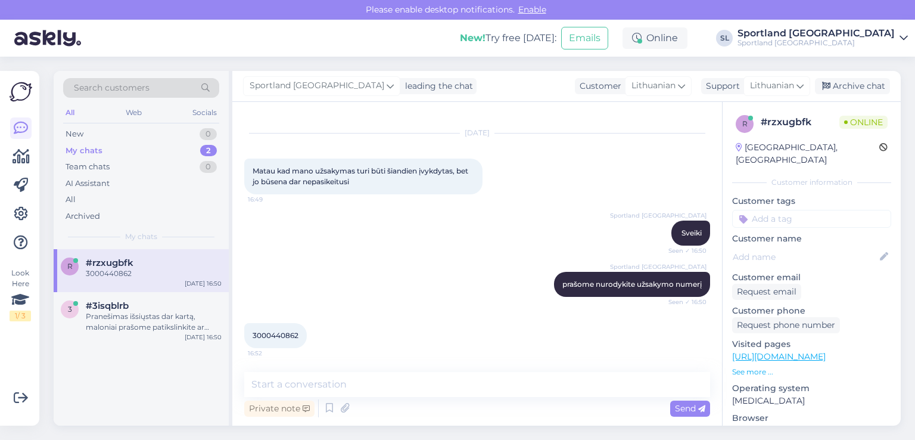
scroll to position [18, 0]
click at [271, 332] on span "3000440862" at bounding box center [276, 335] width 46 height 9
copy div "3000440862 16:52"
click at [102, 314] on div "Taip, ačiū" at bounding box center [154, 316] width 136 height 11
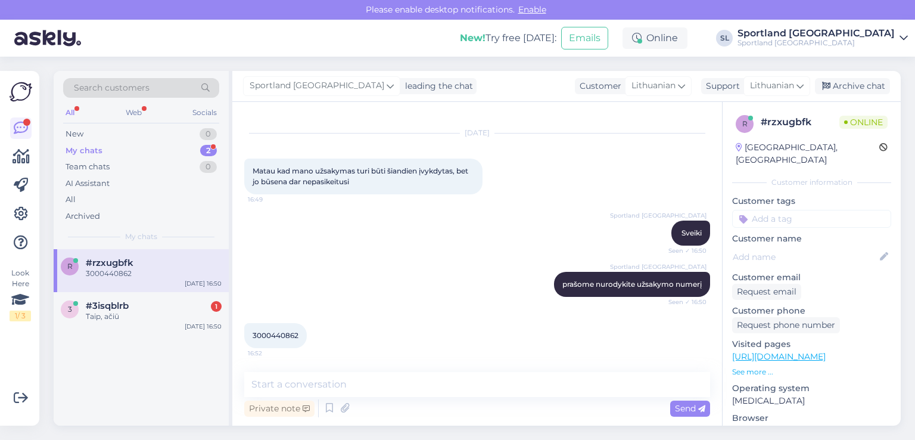
scroll to position [501, 0]
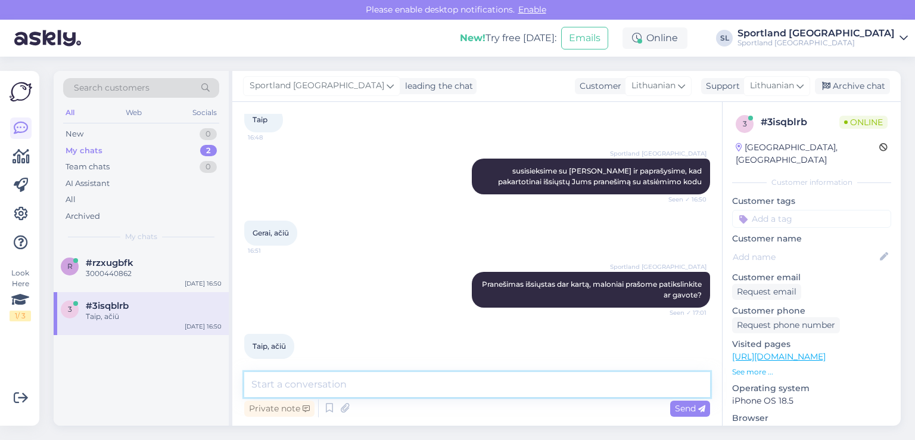
click at [317, 387] on textarea at bounding box center [477, 384] width 466 height 25
type textarea "Puiku :))"
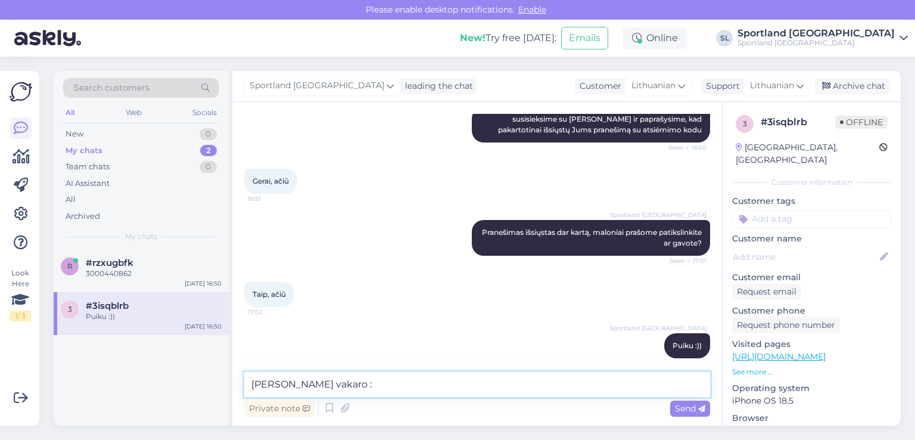
type textarea "[PERSON_NAME] vakaro :)"
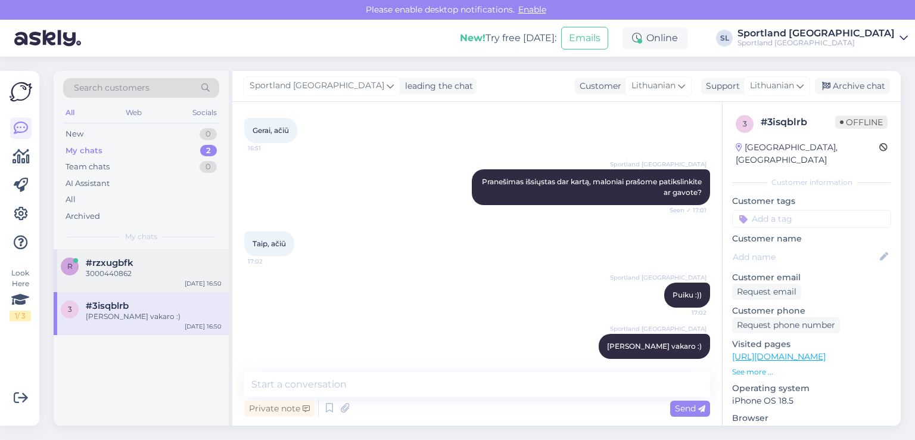
click at [136, 253] on div "r #rzxugbfk 3000440862 [DATE] 16:50" at bounding box center [141, 270] width 175 height 43
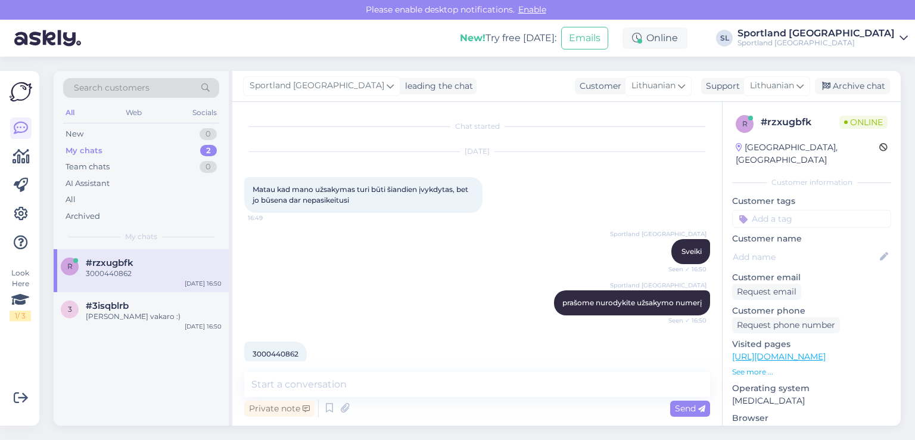
scroll to position [19, 0]
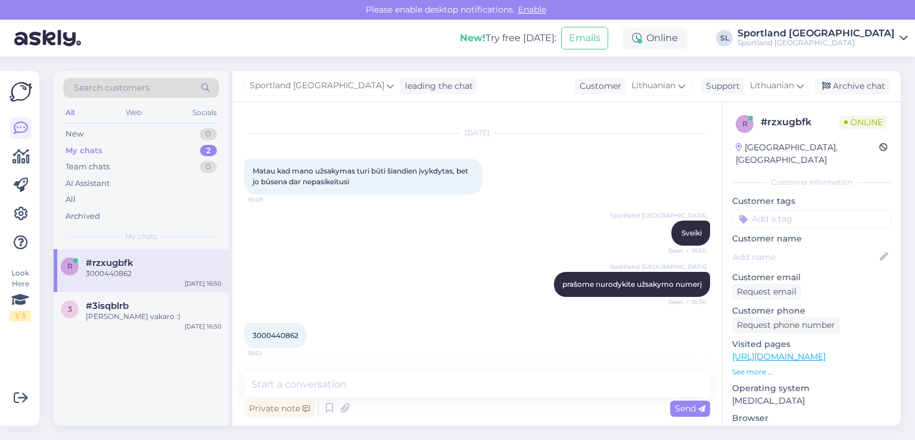
click at [329, 397] on div "Private note Send" at bounding box center [477, 408] width 466 height 23
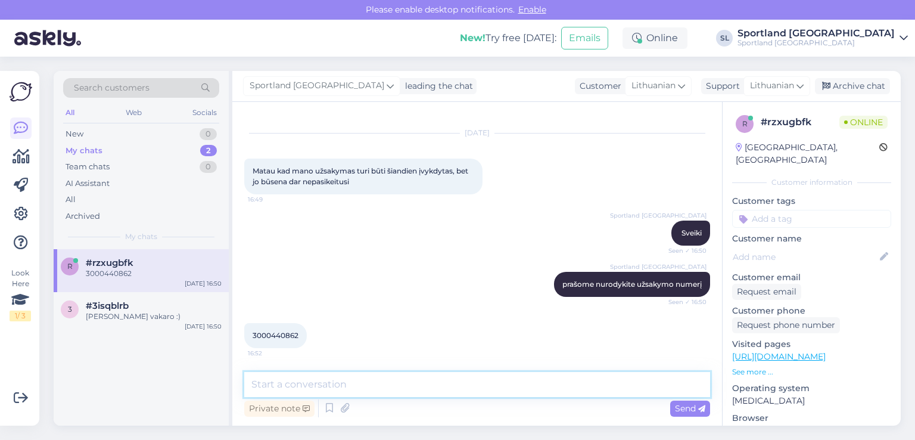
click at [368, 377] on textarea at bounding box center [477, 384] width 466 height 25
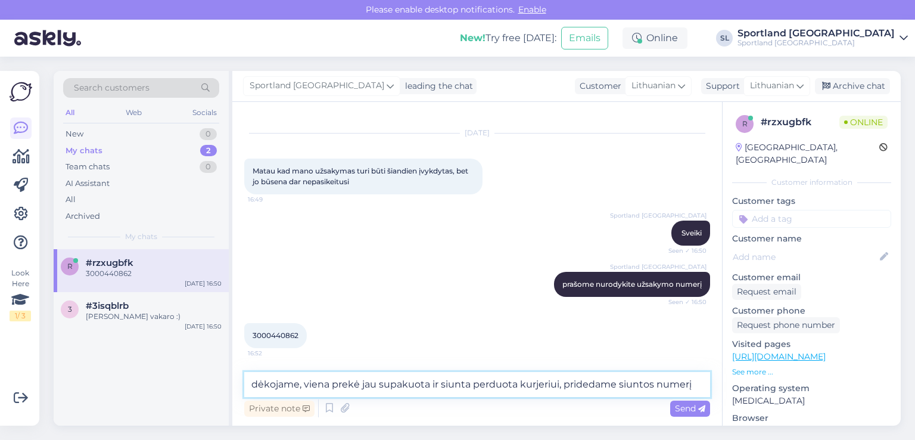
paste textarea "CC843497805EE"
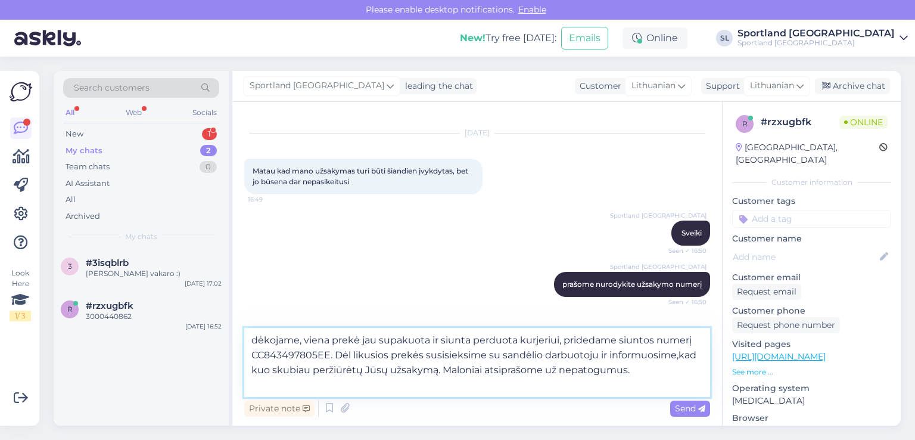
type textarea "dėkojame, viena prekė jau supakuota ir siunta perduota kurjeriui, pridedame siu…"
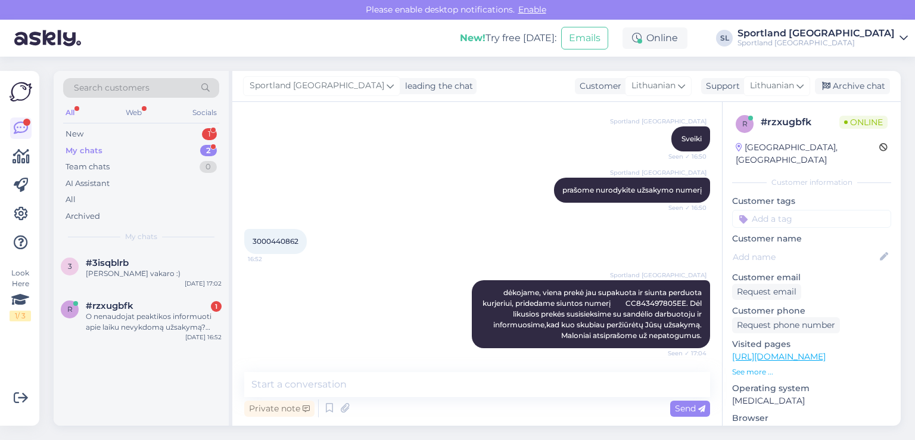
scroll to position [175, 0]
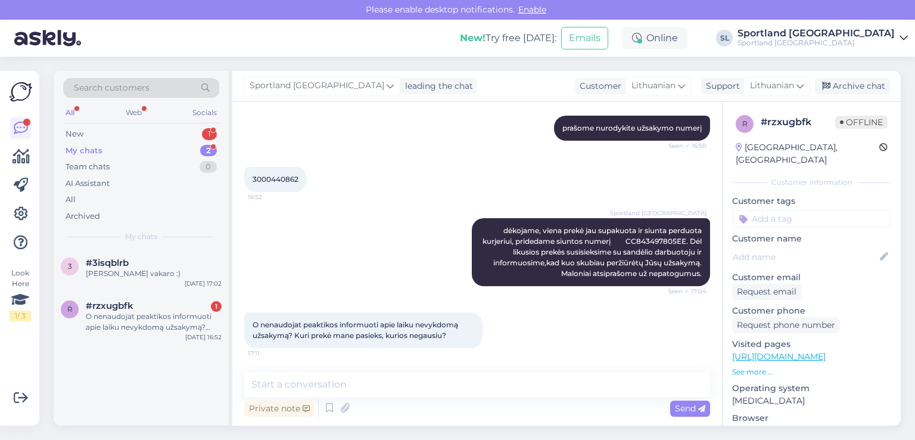
click at [524, 320] on div "O nenaudojat peaktikos informuoti apie laiku nevykdomą užsakymą? Kuri prekė man…" at bounding box center [477, 330] width 466 height 62
click at [135, 129] on div "New 1" at bounding box center [141, 134] width 156 height 17
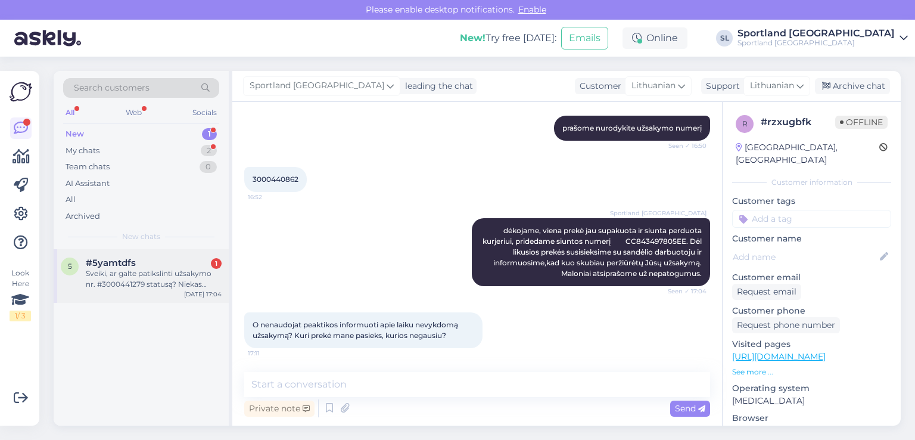
click at [130, 274] on div "Sveiki, ar galte patikslinti užsakymo nr. #3000441279 statusą? Niekas nevyksta …" at bounding box center [154, 278] width 136 height 21
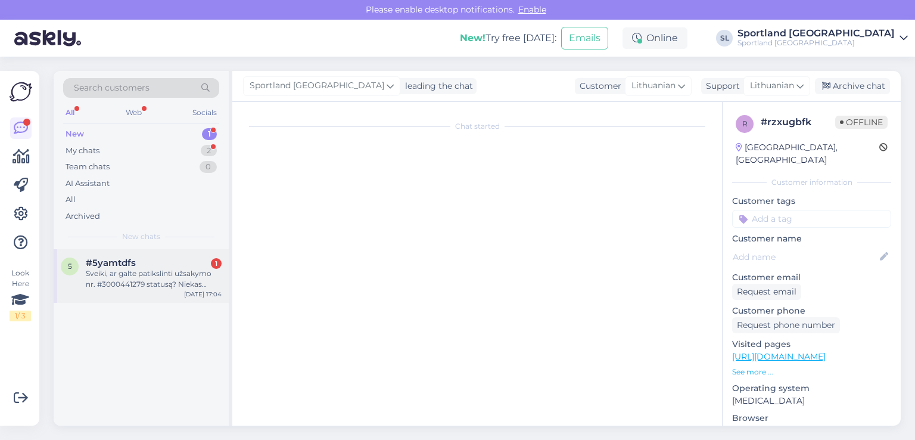
scroll to position [0, 0]
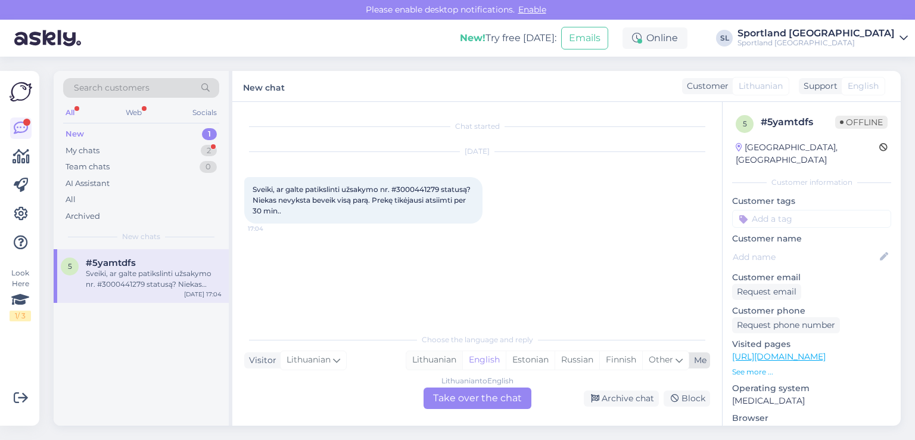
click at [427, 364] on div "Lithuanian" at bounding box center [434, 360] width 56 height 18
click at [438, 394] on div "Lithuanian to Lithuanian Take over the chat" at bounding box center [478, 397] width 108 height 21
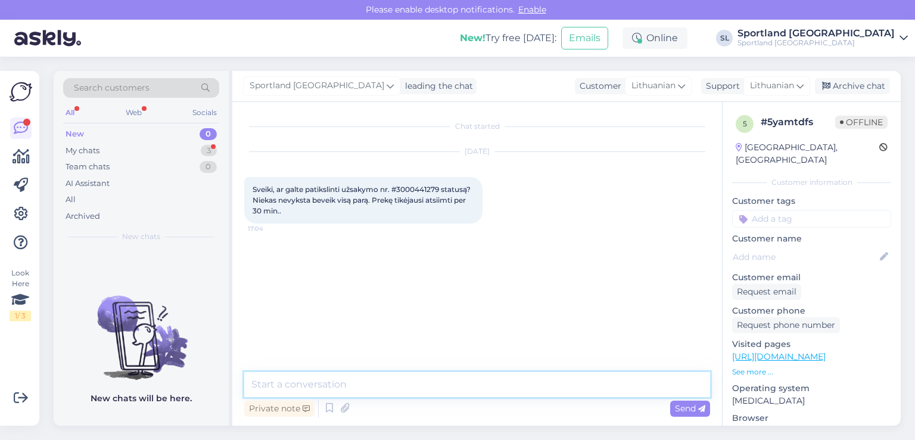
click at [414, 380] on textarea at bounding box center [477, 384] width 466 height 25
type textarea "Sveiki"
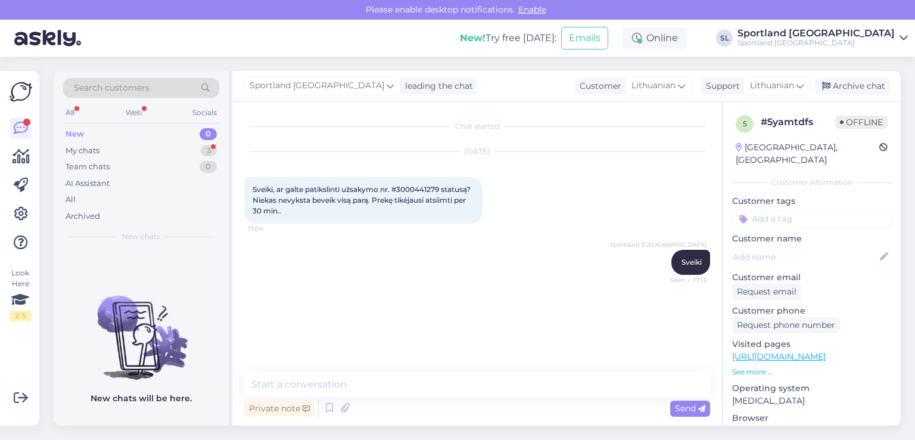
click at [419, 187] on span "Sveiki, ar galte patikslinti užsakymo nr. #3000441279 statusą? Niekas nevyksta …" at bounding box center [363, 200] width 220 height 30
copy span "3000441279"
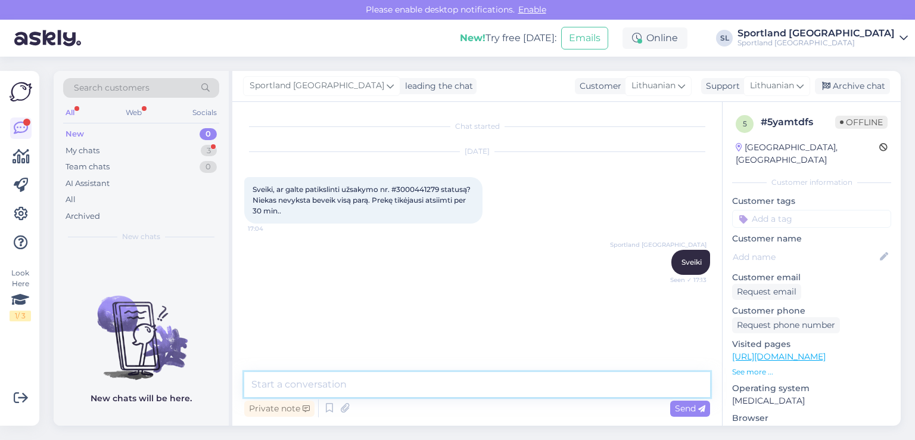
click at [436, 384] on textarea at bounding box center [477, 384] width 466 height 25
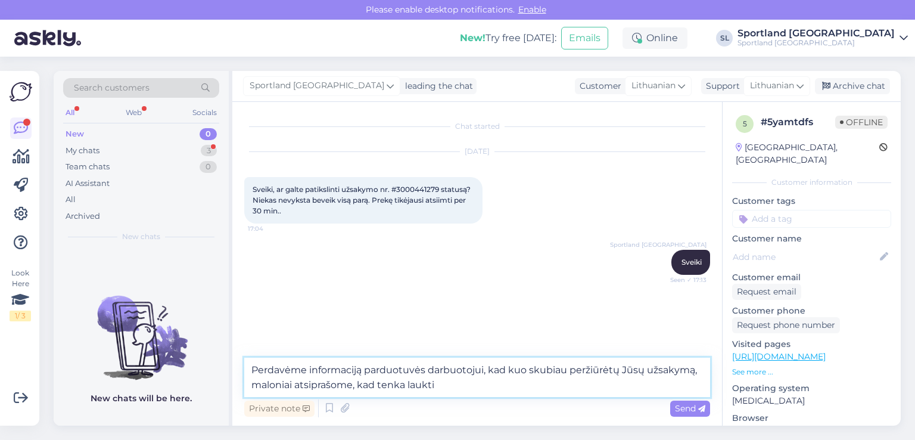
type textarea "Perdavėme informaciją parduotuvės darbuotojui, kad kuo skubiau peržiūrėtų Jūsų …"
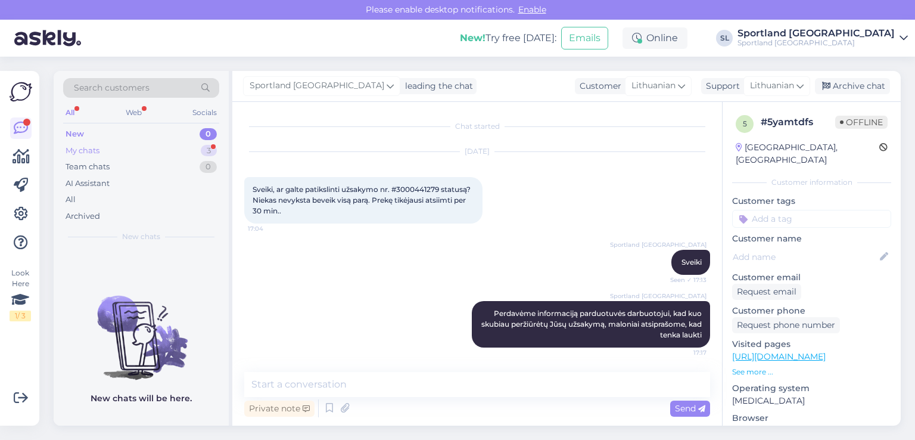
click at [113, 152] on div "My chats 3" at bounding box center [141, 150] width 156 height 17
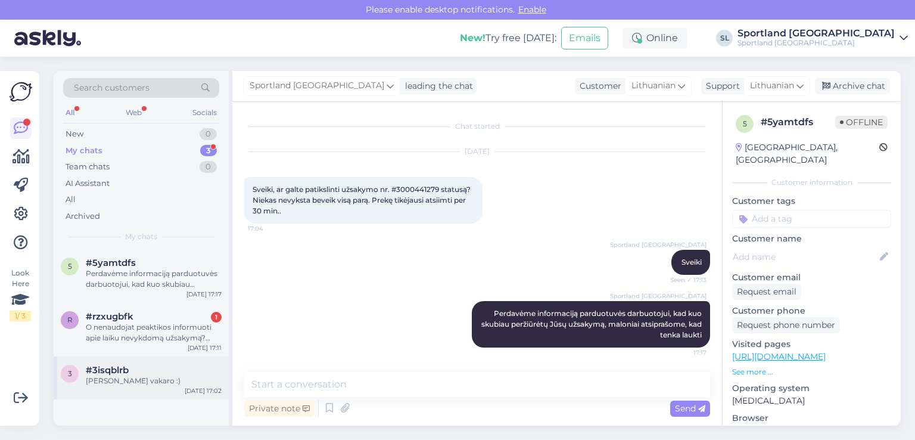
click at [144, 385] on div "[PERSON_NAME] vakaro :)" at bounding box center [154, 380] width 136 height 11
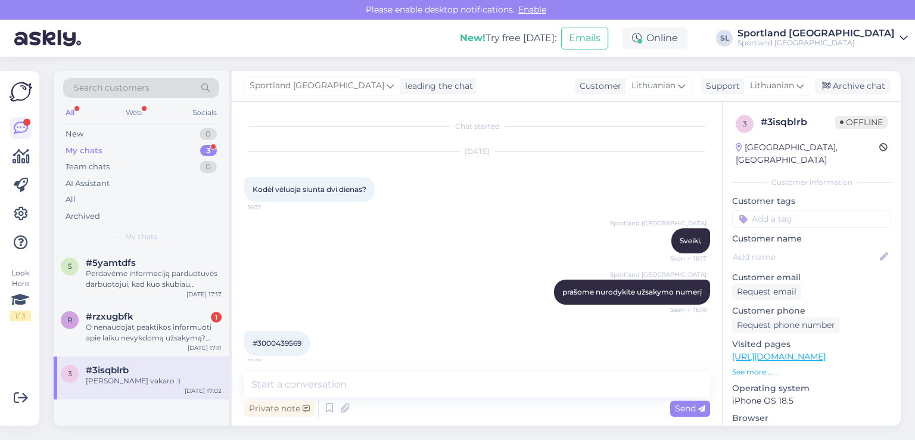
scroll to position [604, 0]
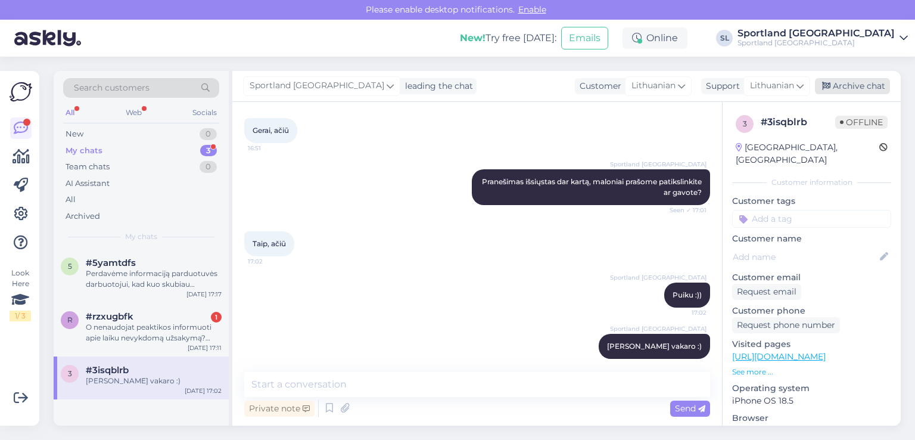
click at [838, 94] on div "Archive chat" at bounding box center [852, 86] width 75 height 16
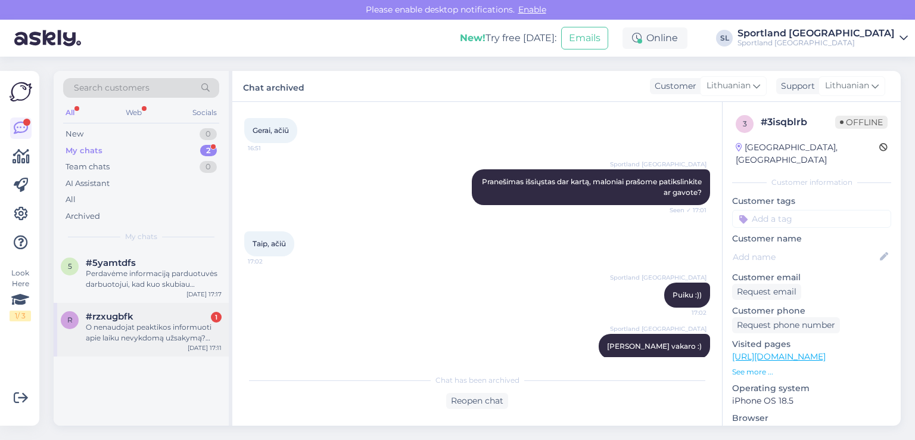
click at [98, 346] on div "r #rzxugbfk 1 O nenaudojat peaktikos informuoti apie laiku nevykdomą užsakymą? …" at bounding box center [141, 330] width 175 height 54
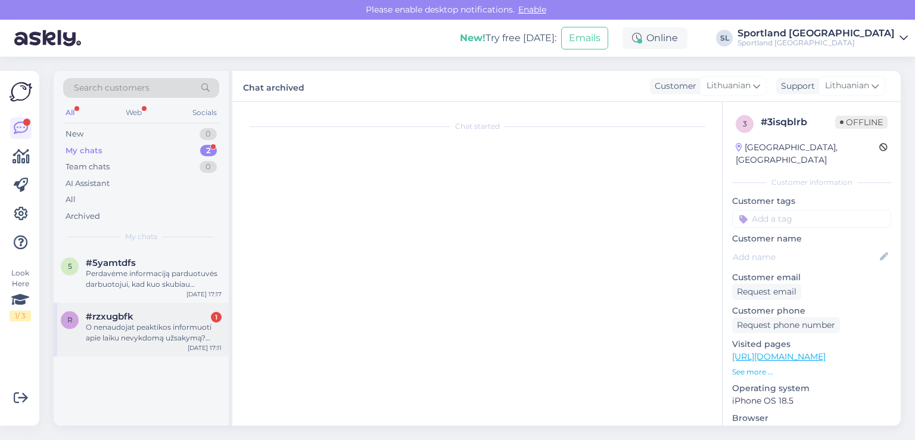
scroll to position [175, 0]
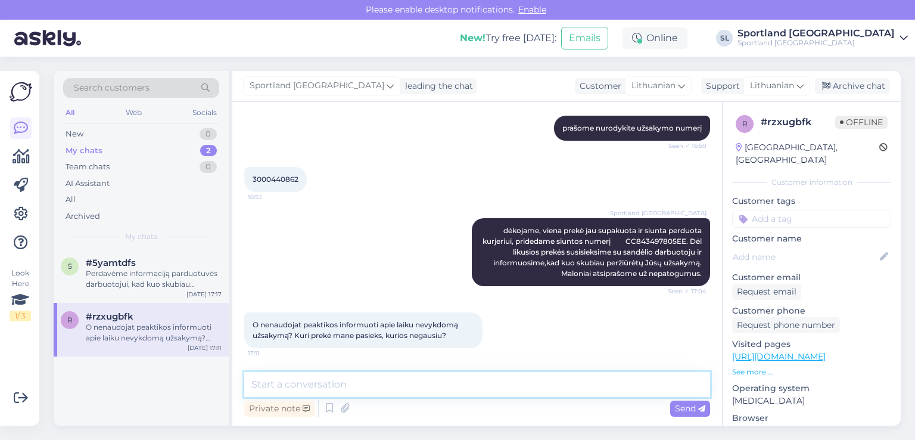
click at [338, 377] on textarea at bounding box center [477, 384] width 466 height 25
type textarea "Maloniai atsiprašome, už nepatogumus."
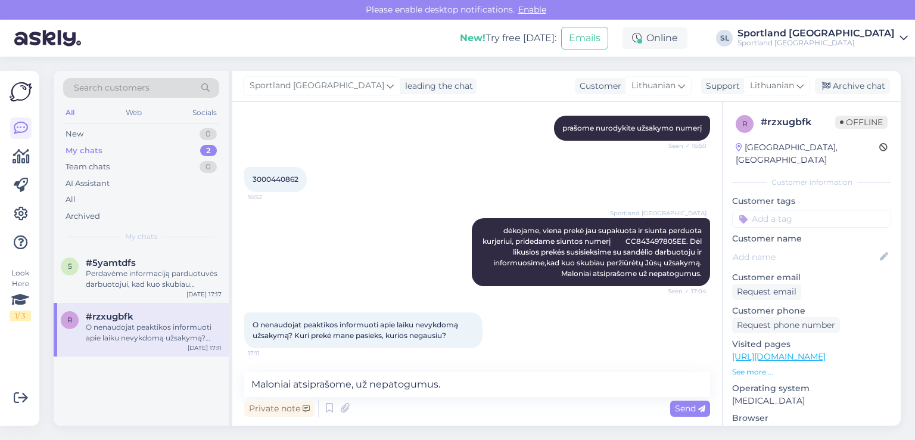
click at [279, 175] on span "3000440862" at bounding box center [276, 179] width 46 height 9
copy div "3000440862 16:52"
click at [685, 408] on span "Send" at bounding box center [690, 408] width 30 height 11
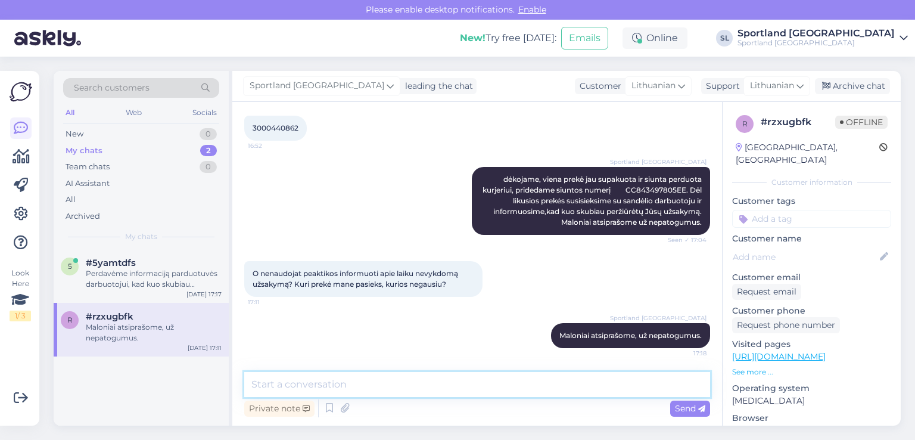
click at [486, 385] on textarea at bounding box center [477, 384] width 466 height 25
paste textarea "NIKE SWOOSH WOMEN'S HIGH SUPPORT SPORTS BRA Prekės kodas: 43159003350 SPO: DX68…"
type textarea "ši prekė NIKE SWOOSH WOMEN'S HIGH SUPPORT SPORTS BRA Prekės kodas: 43159003350 …"
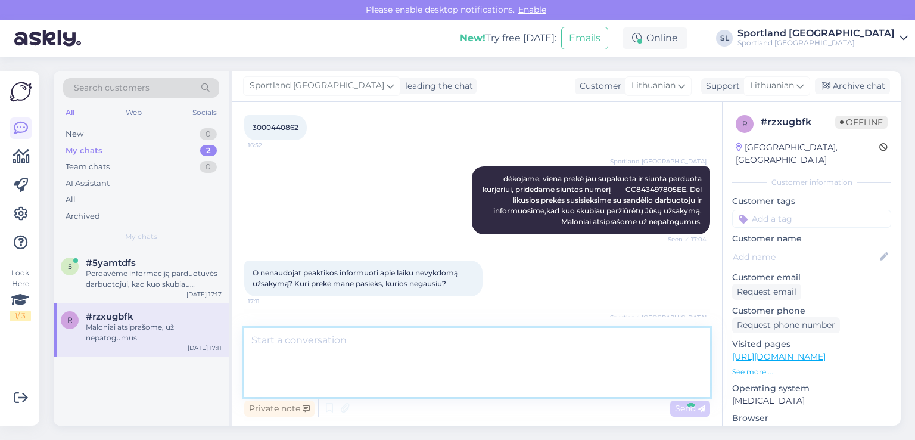
scroll to position [320, 0]
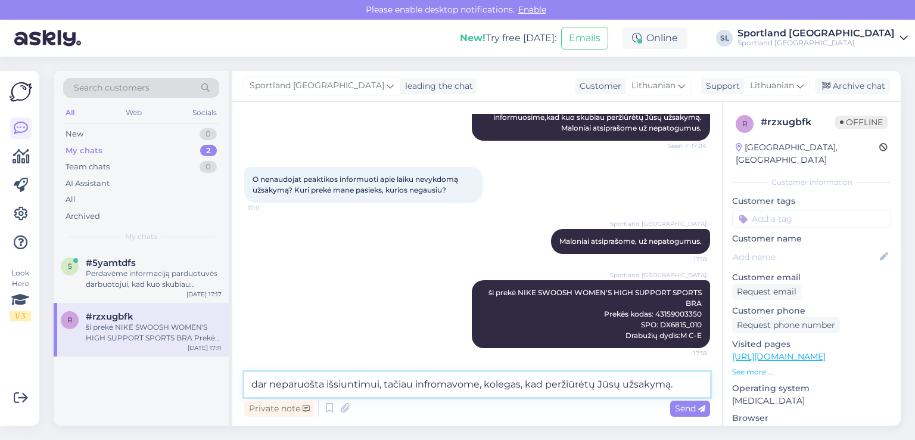
type textarea "dar neparuošta išsiuntimui, tačiau infromavome, kolegas, kad peržiūrėtų Jūsų už…"
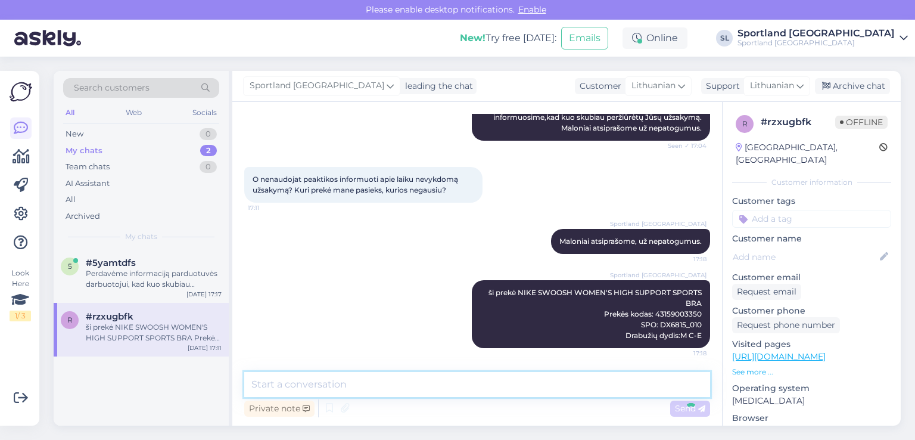
scroll to position [382, 0]
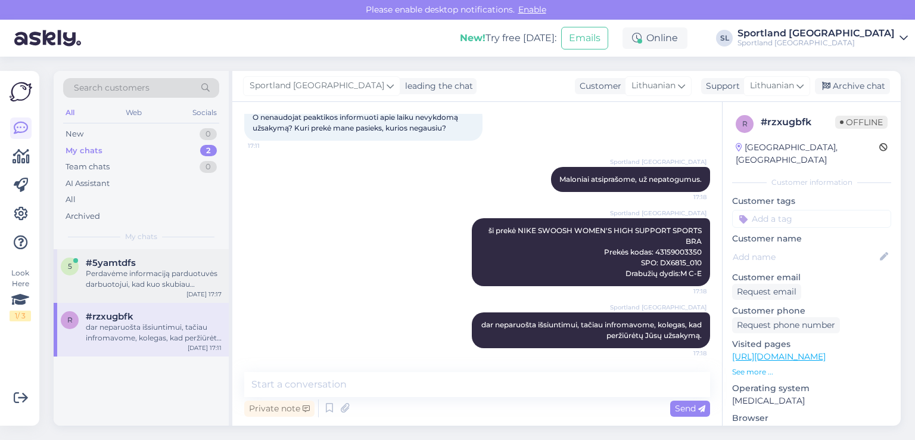
click at [158, 274] on div "Perdavėme informaciją parduotuvės darbuotojui, kad kuo skubiau peržiūrėtų Jūsų …" at bounding box center [154, 278] width 136 height 21
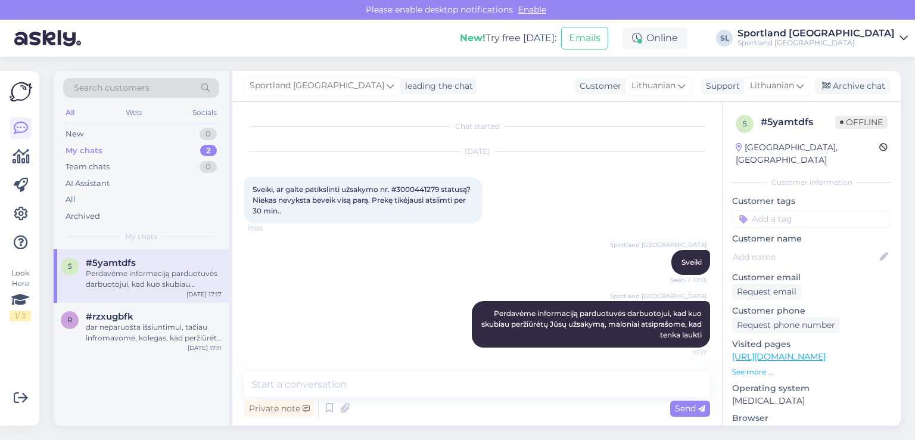
click at [440, 185] on span "Sveiki, ar galte patikslinti užsakymo nr. #3000441279 statusą? Niekas nevyksta …" at bounding box center [363, 200] width 220 height 30
click at [428, 179] on div "Sveiki, ar galte patikslinti užsakymo nr. #3000441279 statusą? Niekas nevyksta …" at bounding box center [363, 200] width 238 height 46
click at [428, 187] on span "Sveiki, ar galte patikslinti užsakymo nr. #3000441279 statusą? Niekas nevyksta …" at bounding box center [363, 200] width 220 height 30
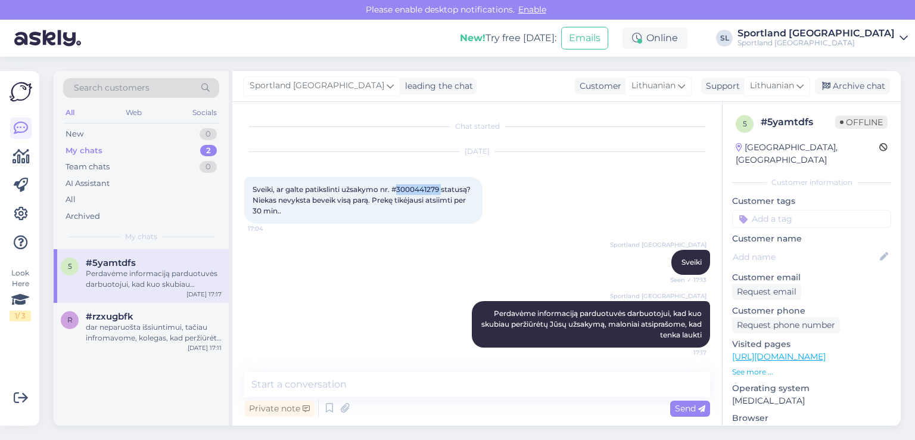
copy span "3000441279"
